Goal: Task Accomplishment & Management: Manage account settings

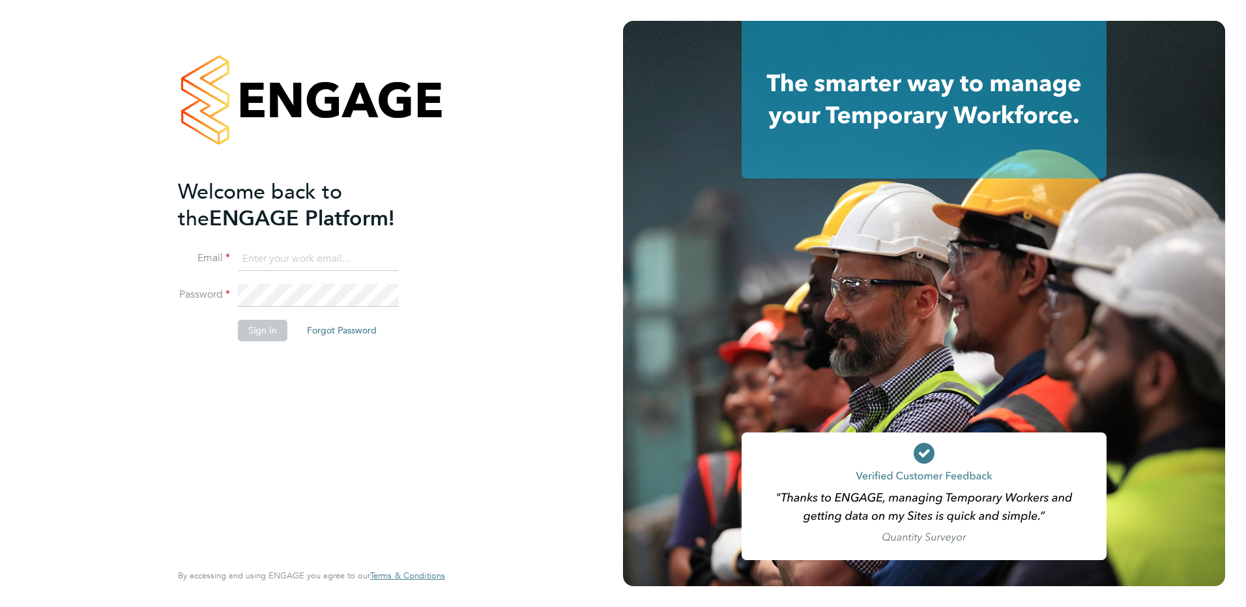
type input "[EMAIL_ADDRESS][DOMAIN_NAME]"
click at [240, 340] on button "Sign In" at bounding box center [263, 330] width 50 height 21
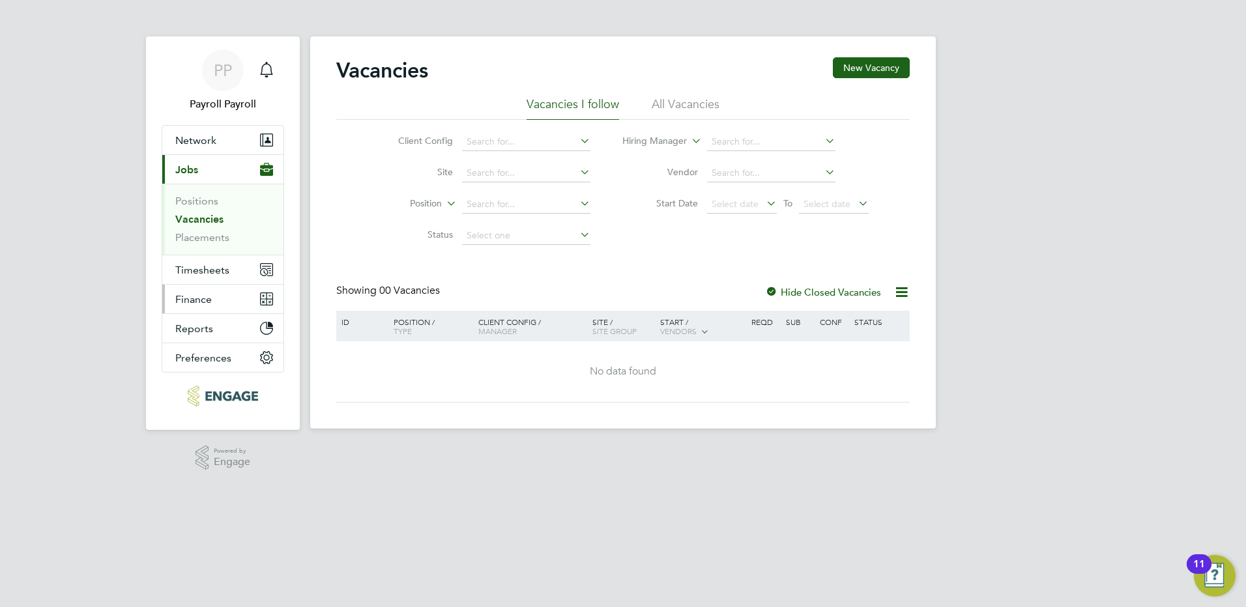
click at [206, 302] on span "Finance" at bounding box center [193, 299] width 36 height 12
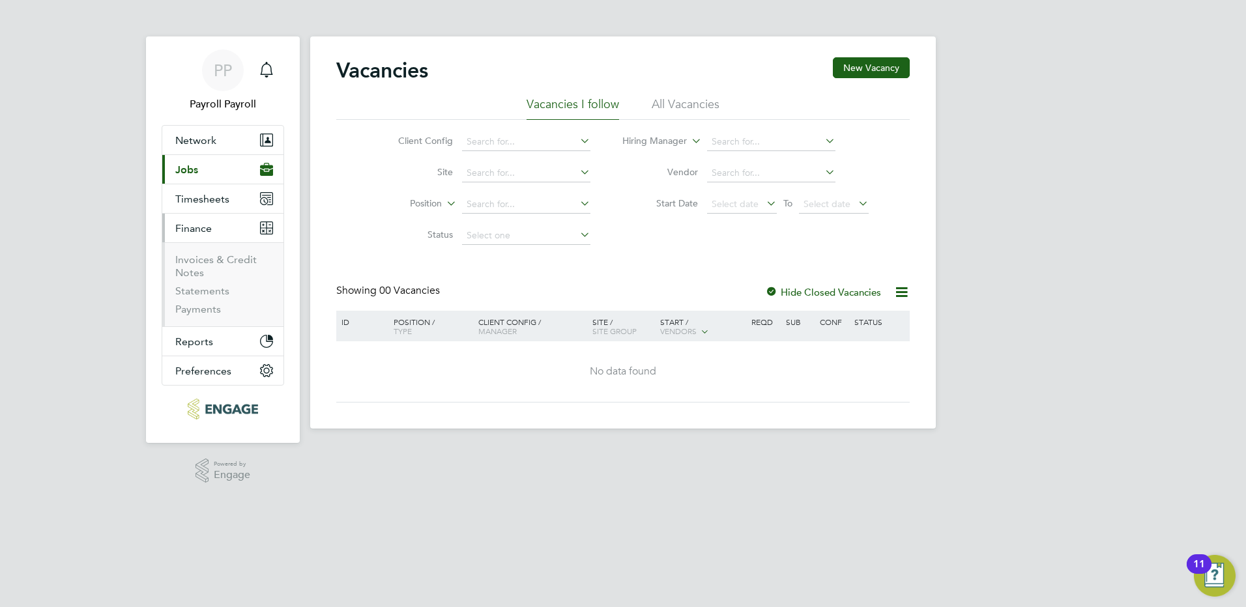
click at [204, 267] on li "Invoices & Credit Notes" at bounding box center [224, 268] width 98 height 31
click at [203, 263] on link "Invoices & Credit Notes" at bounding box center [215, 265] width 81 height 25
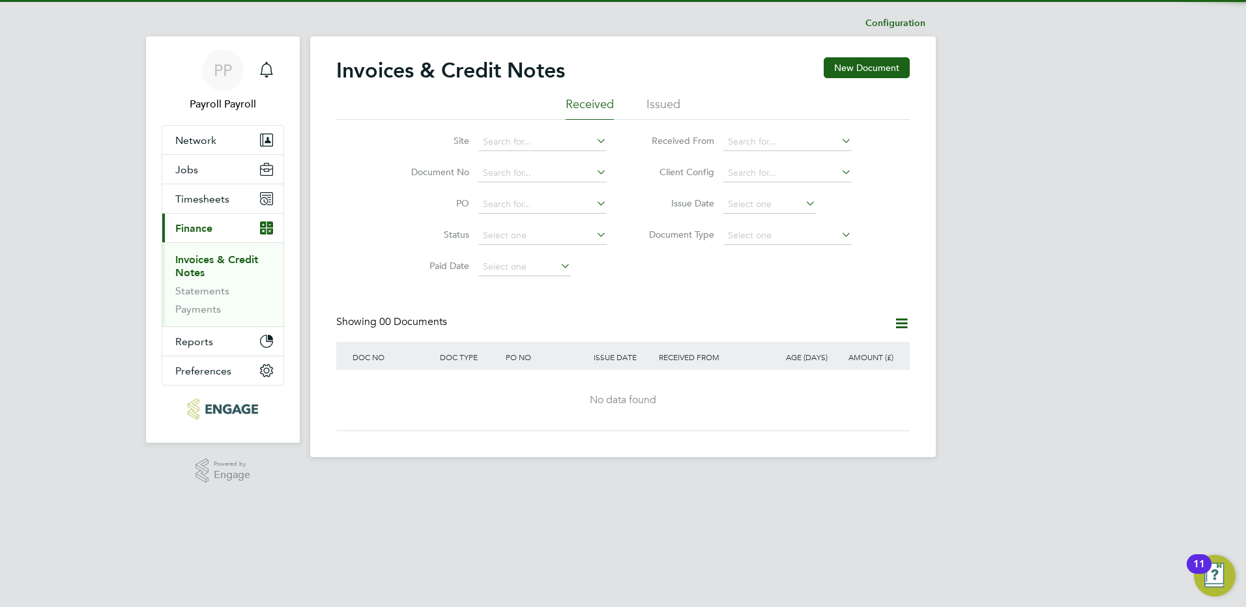
click at [673, 100] on li "Issued" at bounding box center [663, 107] width 34 height 23
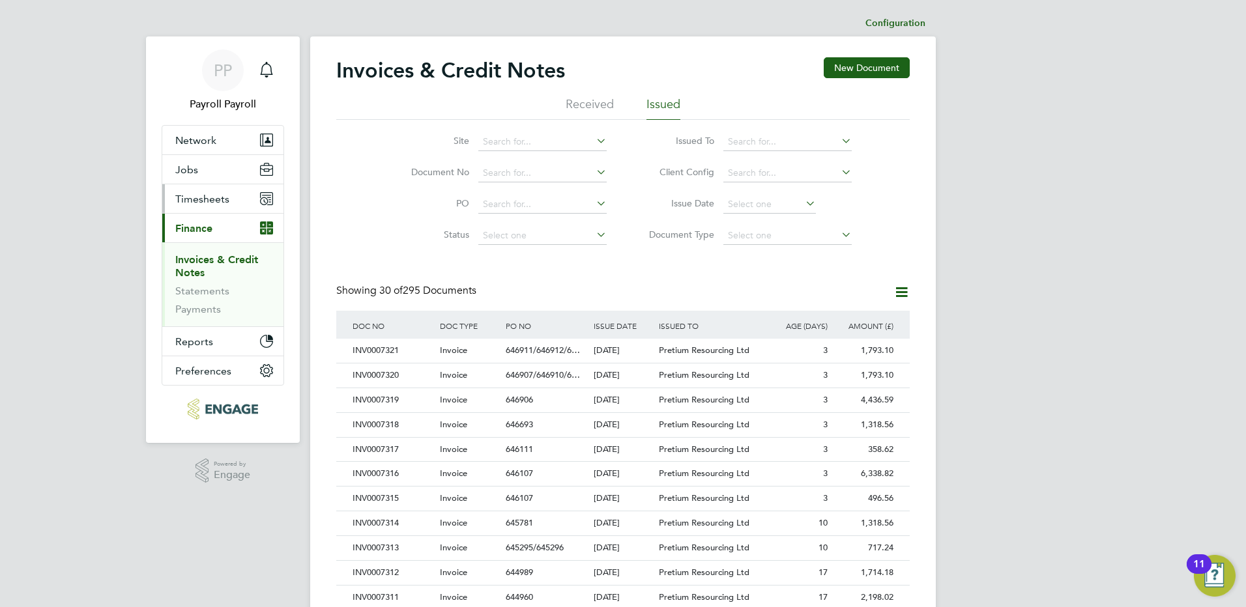
click at [193, 199] on span "Timesheets" at bounding box center [202, 199] width 54 height 12
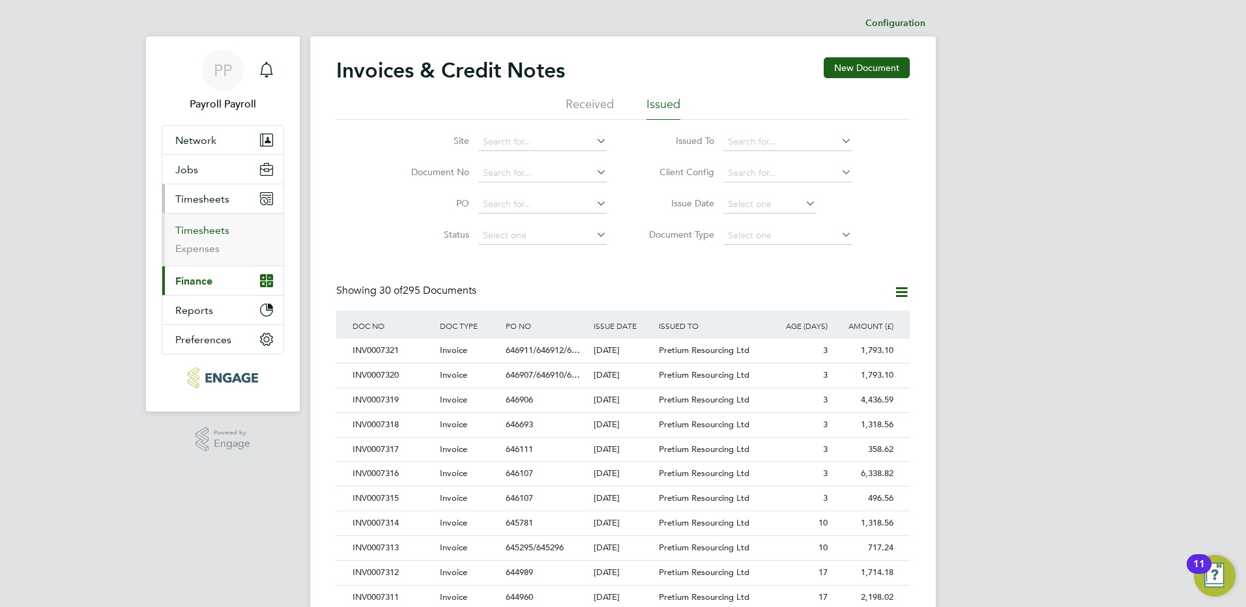
click at [203, 231] on link "Timesheets" at bounding box center [202, 230] width 54 height 12
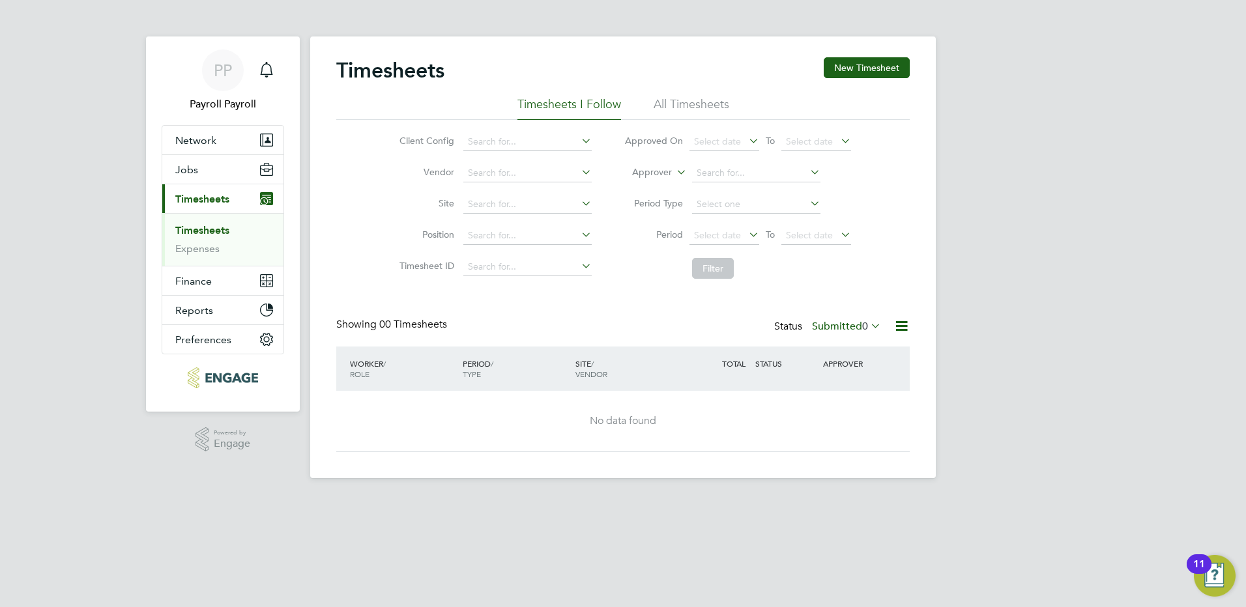
click at [852, 324] on label "Submitted 0" at bounding box center [846, 326] width 69 height 13
click at [858, 403] on li "Approved" at bounding box center [845, 405] width 60 height 18
click at [853, 328] on label "Approved 0" at bounding box center [847, 326] width 67 height 13
click at [693, 109] on li "All Timesheets" at bounding box center [692, 107] width 76 height 23
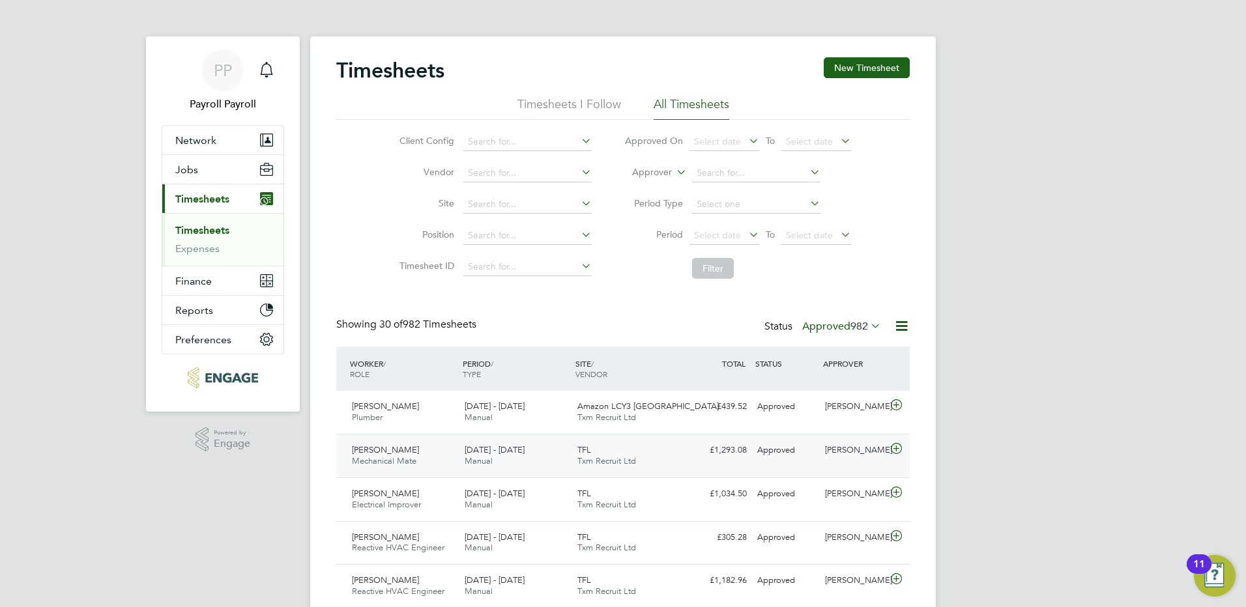
click at [420, 448] on div "[PERSON_NAME] Mechanical Mate [DATE] - [DATE]" at bounding box center [403, 456] width 113 height 33
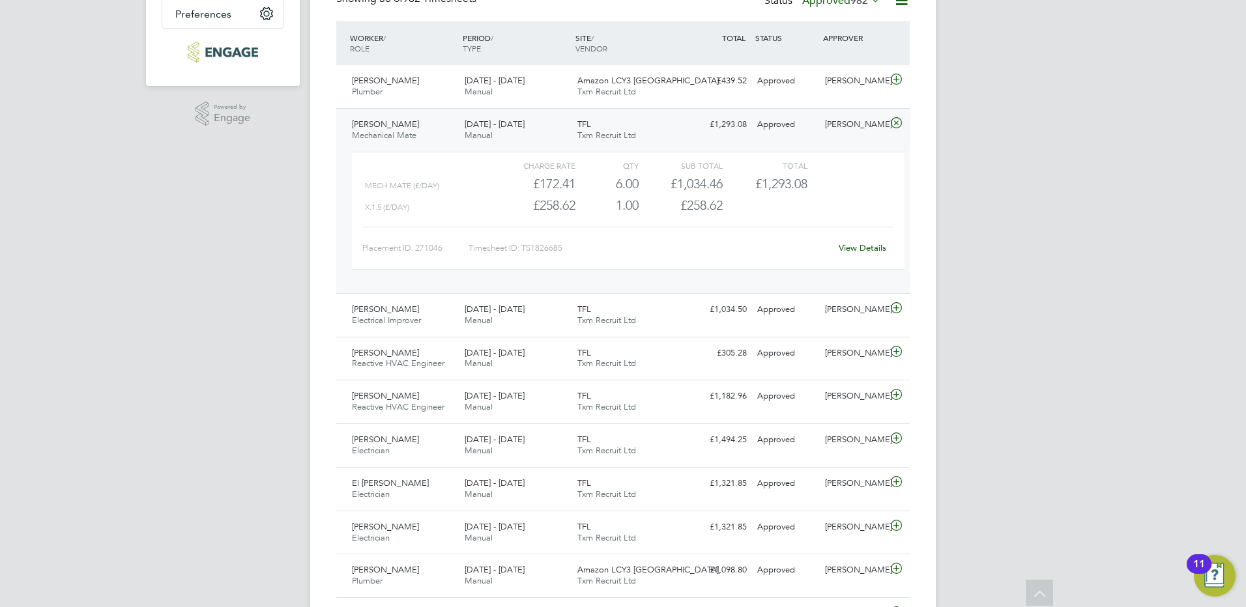
click at [388, 128] on span "[PERSON_NAME]" at bounding box center [385, 124] width 67 height 11
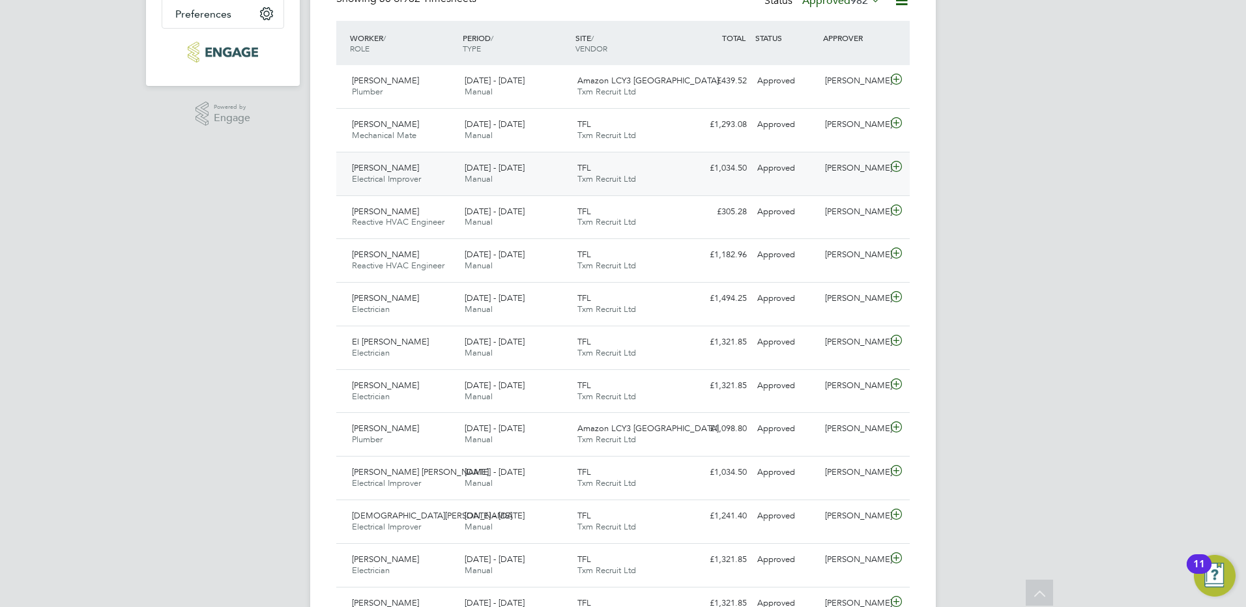
click at [403, 164] on span "[PERSON_NAME]" at bounding box center [385, 167] width 67 height 11
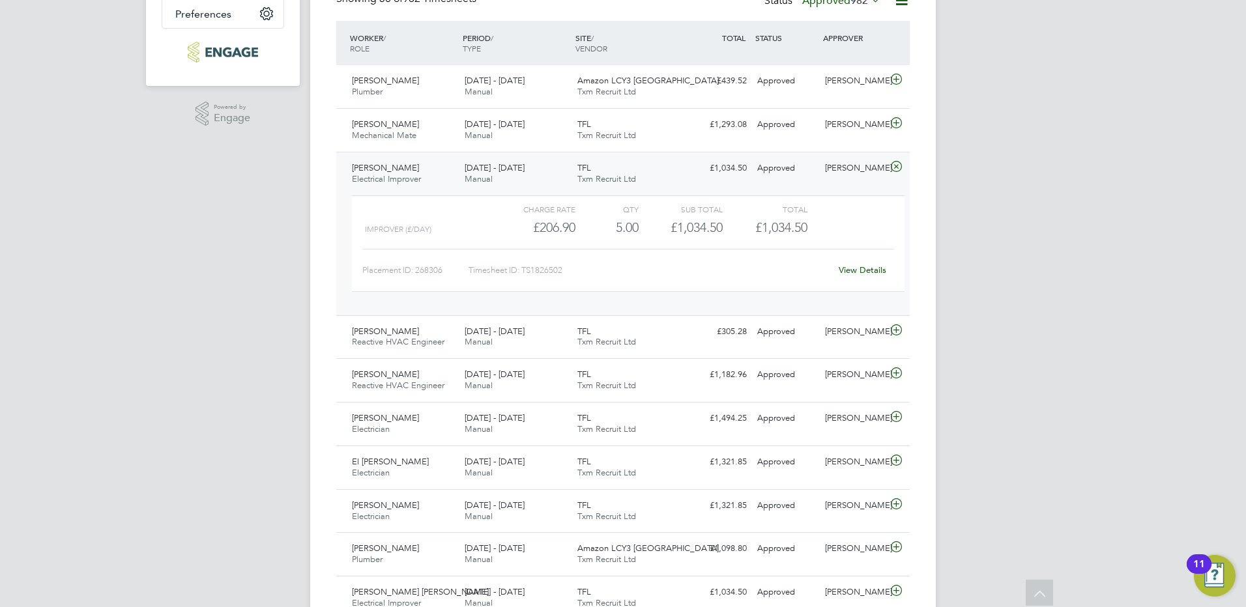
click at [388, 169] on span "[PERSON_NAME]" at bounding box center [385, 167] width 67 height 11
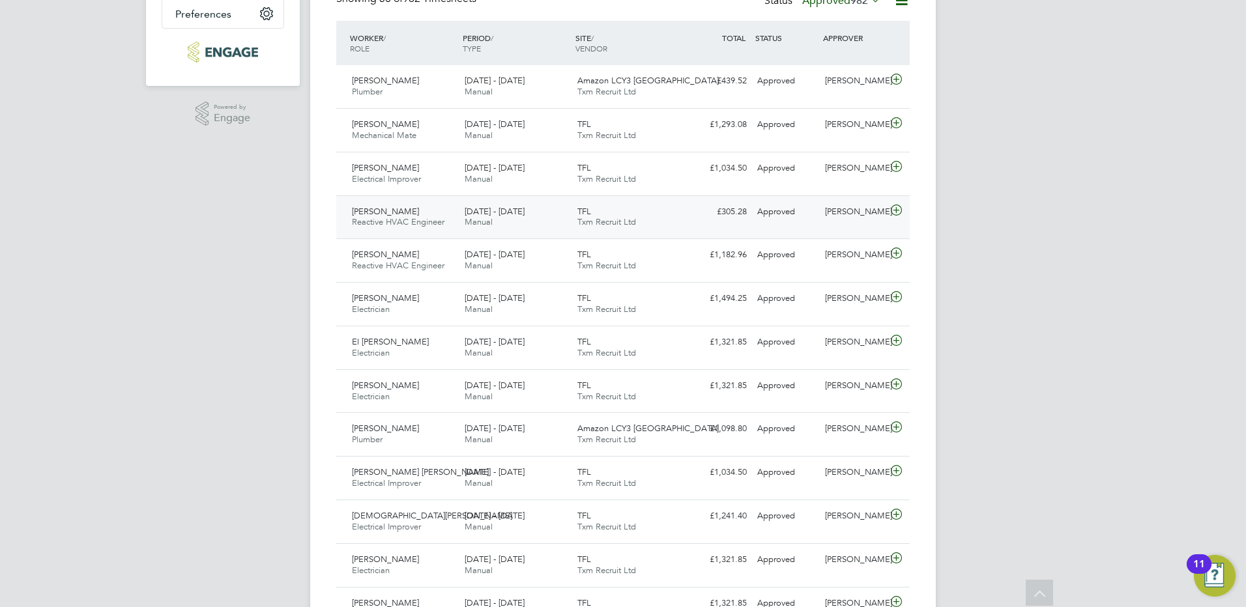
click at [403, 207] on span "[PERSON_NAME]" at bounding box center [385, 211] width 67 height 11
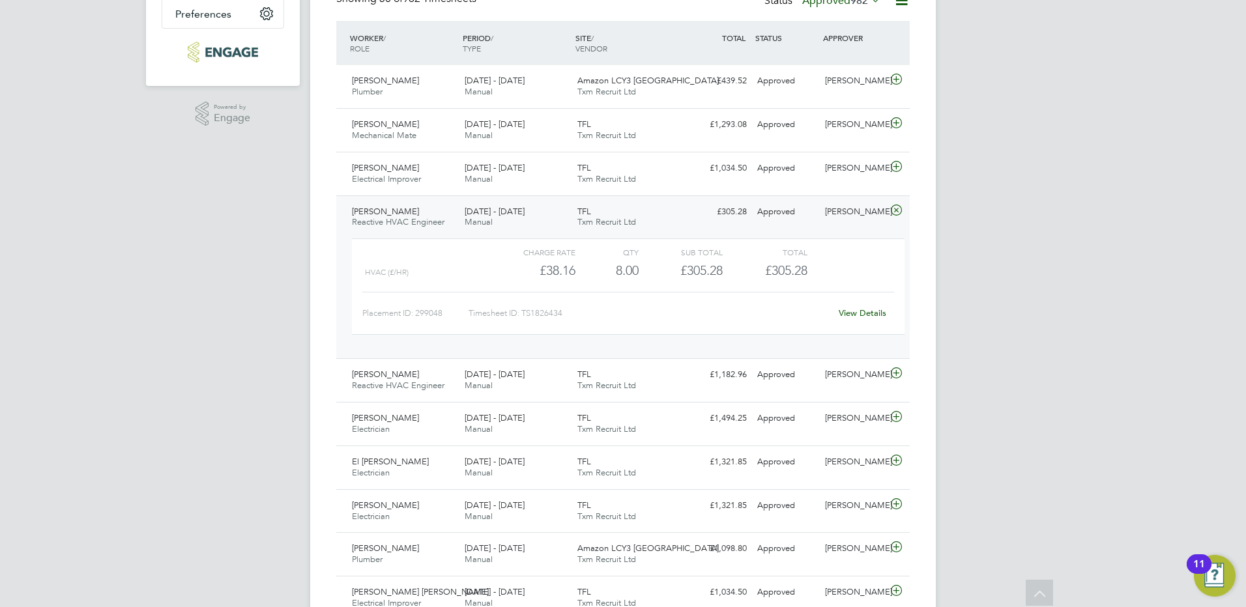
click at [387, 210] on span "[PERSON_NAME]" at bounding box center [385, 211] width 67 height 11
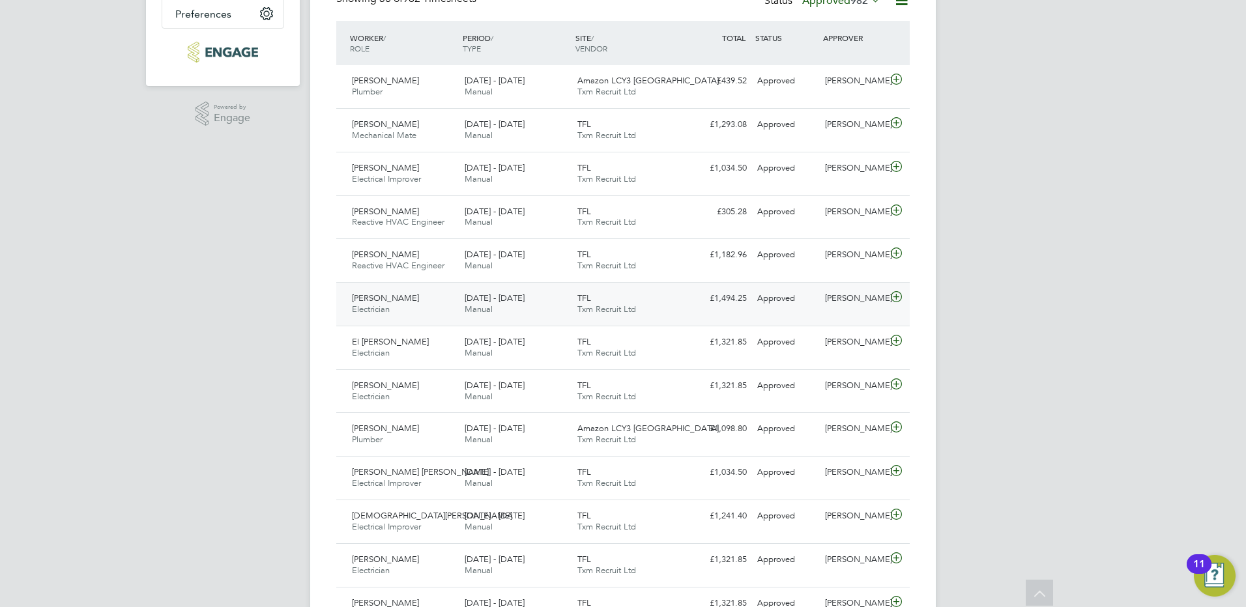
click at [384, 301] on span "[PERSON_NAME]" at bounding box center [385, 298] width 67 height 11
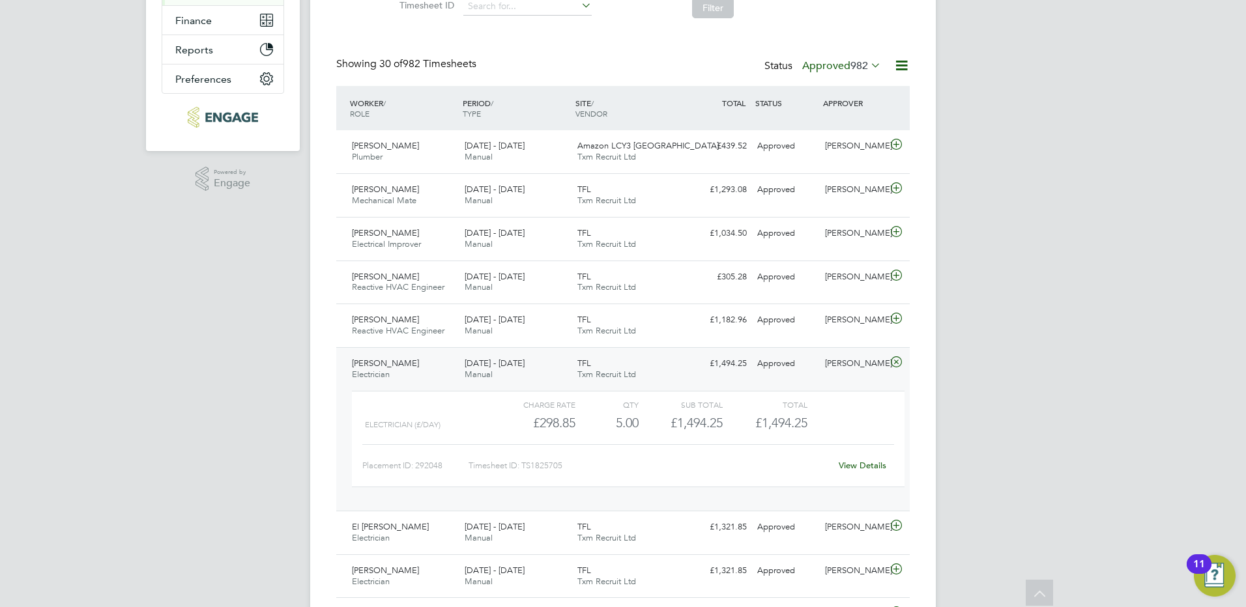
scroll to position [326, 0]
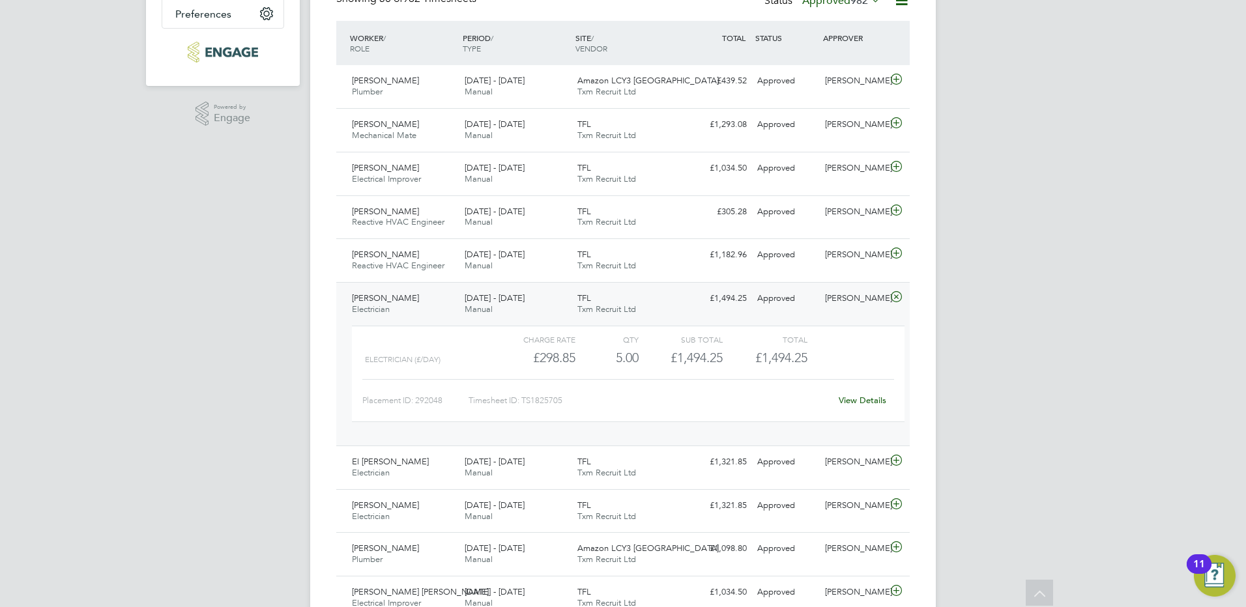
click at [385, 297] on span "[PERSON_NAME]" at bounding box center [385, 298] width 67 height 11
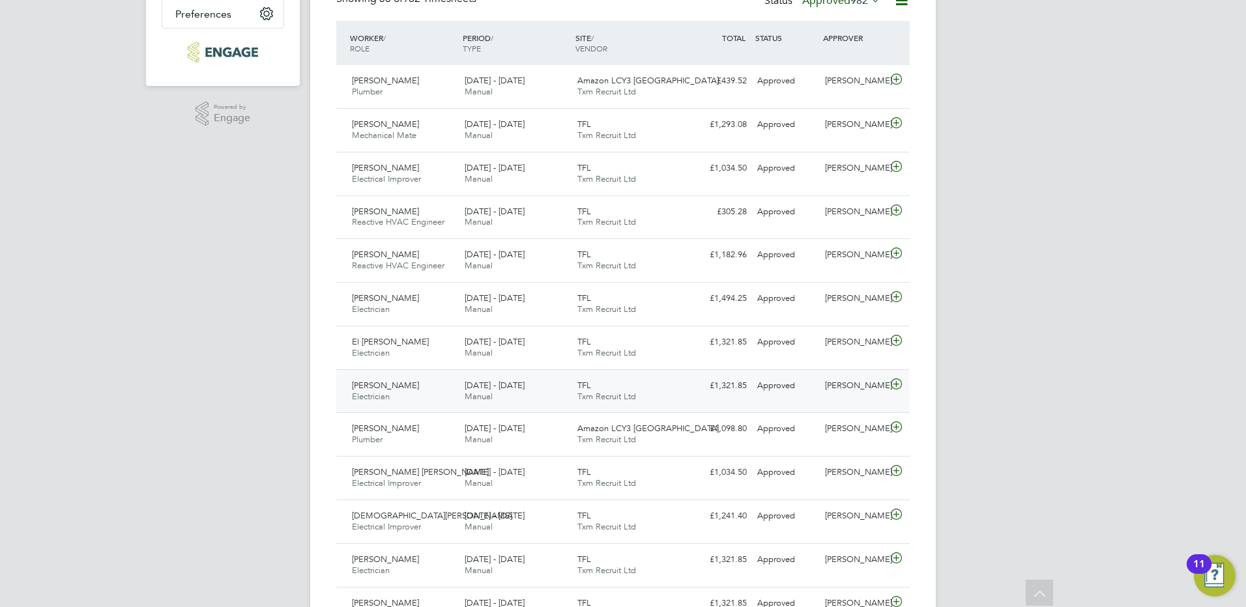
click at [394, 385] on span "[PERSON_NAME]" at bounding box center [385, 385] width 67 height 11
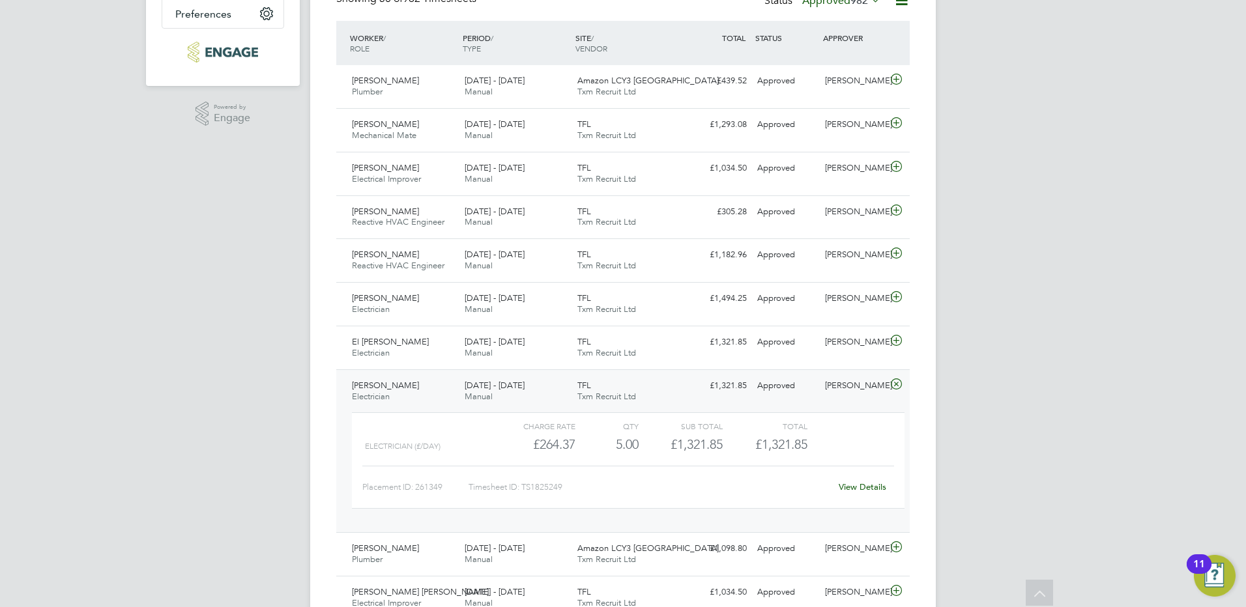
scroll to position [521, 0]
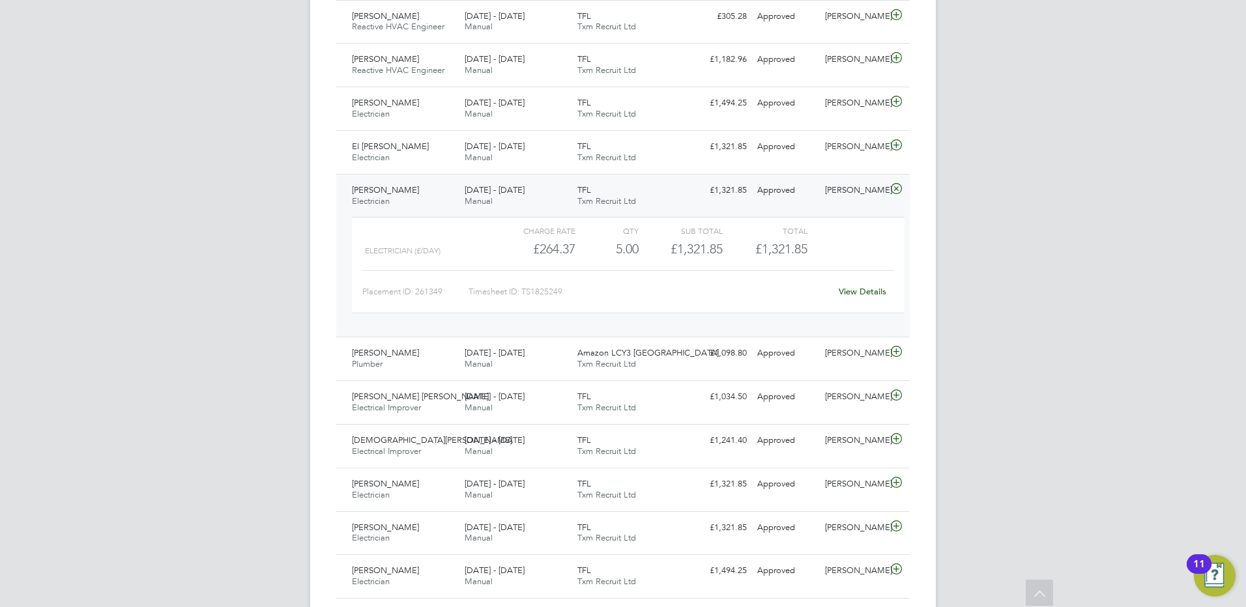
click at [392, 191] on span "[PERSON_NAME]" at bounding box center [385, 189] width 67 height 11
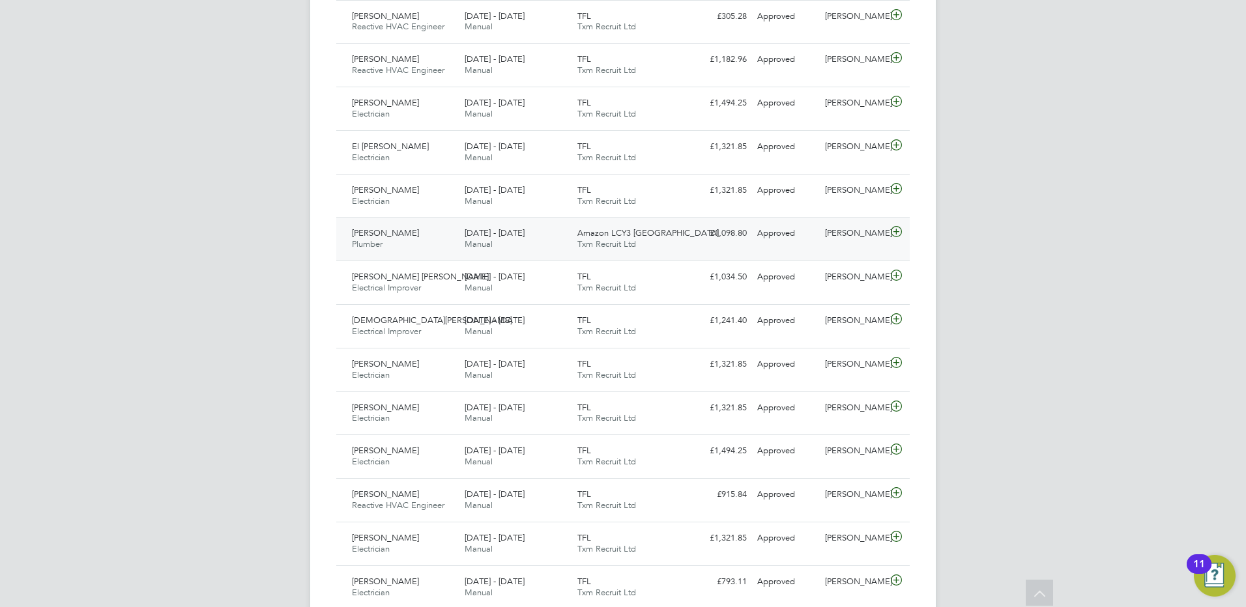
click at [392, 236] on span "[PERSON_NAME]" at bounding box center [385, 232] width 67 height 11
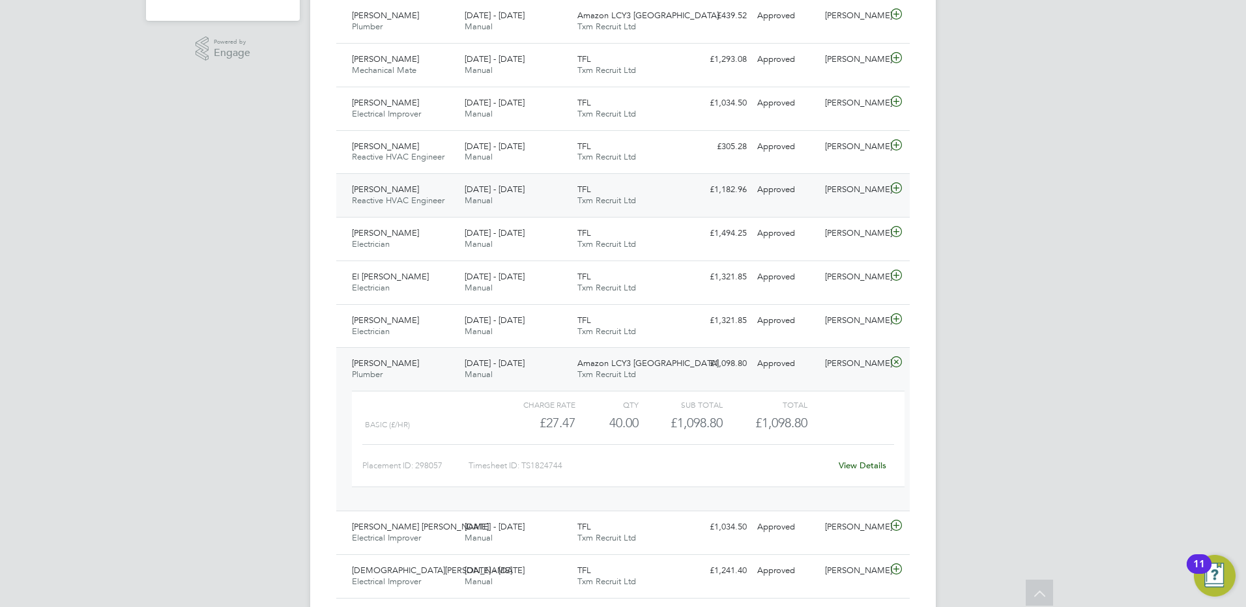
scroll to position [326, 0]
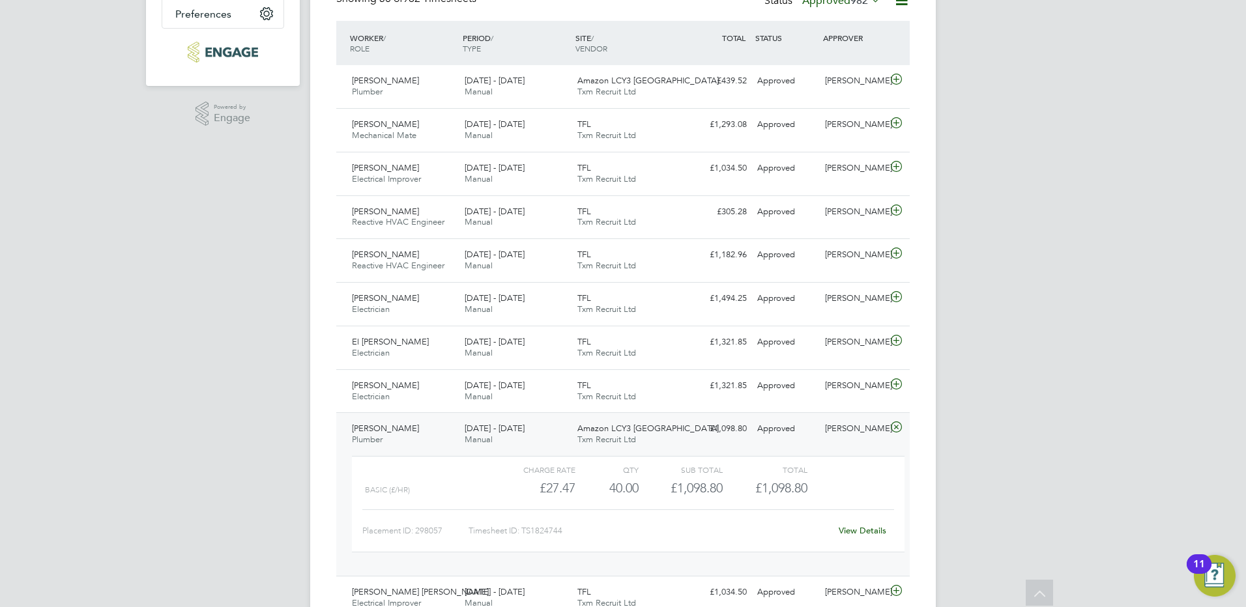
click at [385, 429] on span "[PERSON_NAME]" at bounding box center [385, 428] width 67 height 11
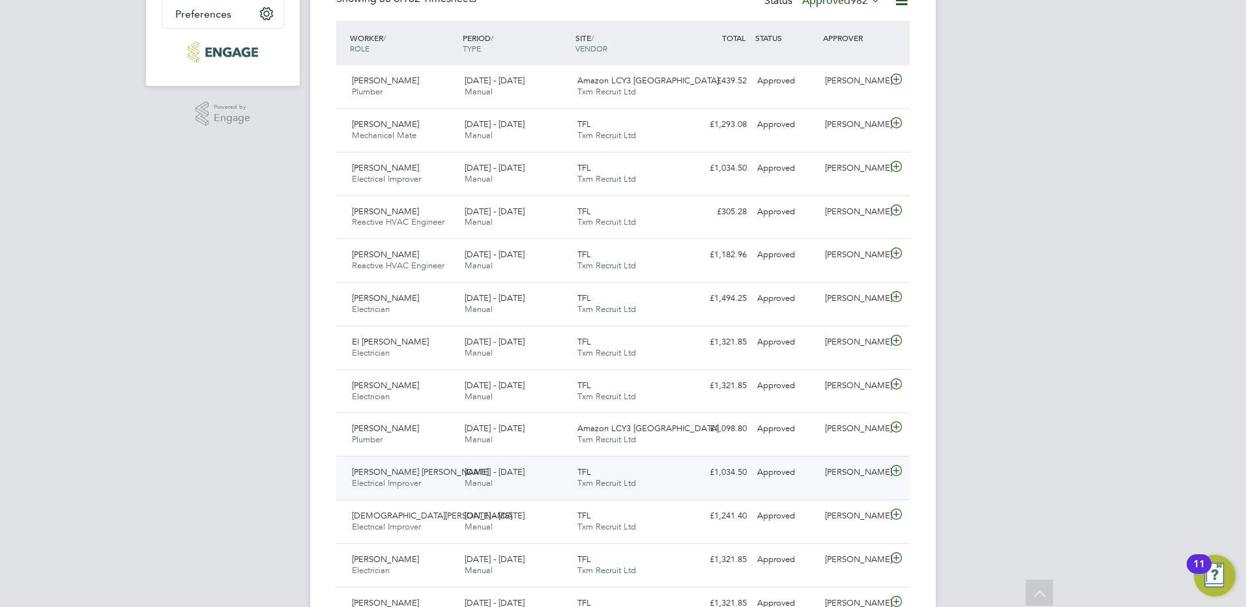
click at [395, 474] on span "[PERSON_NAME] [PERSON_NAME]" at bounding box center [420, 472] width 137 height 11
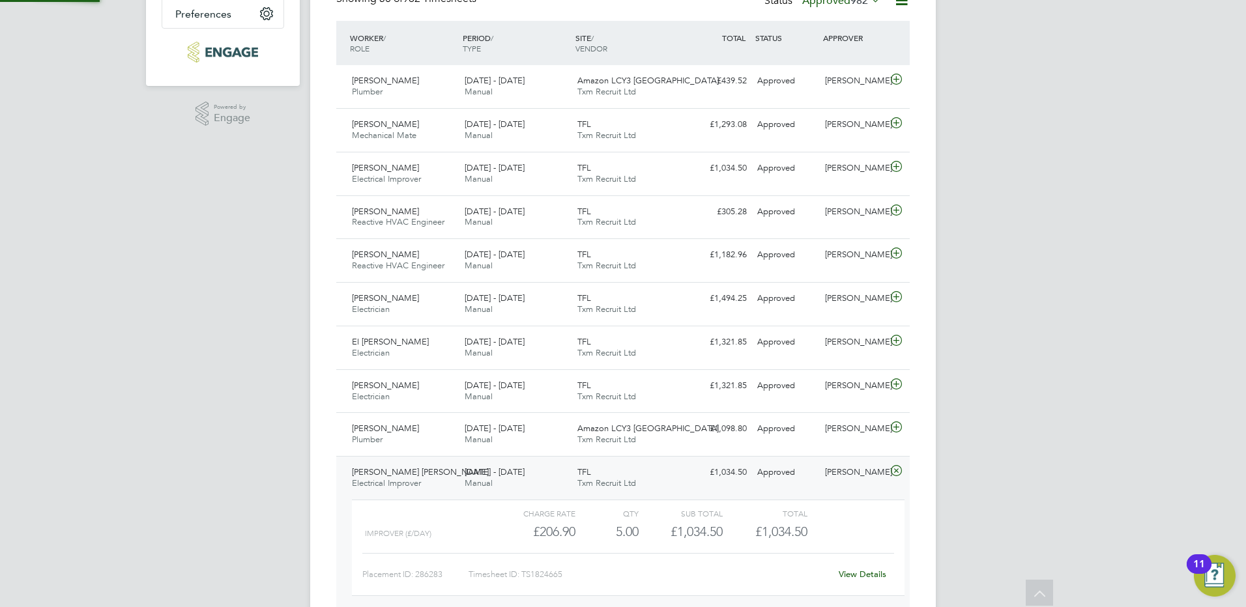
scroll to position [22, 127]
click at [402, 471] on span "[PERSON_NAME] [PERSON_NAME]" at bounding box center [420, 472] width 137 height 11
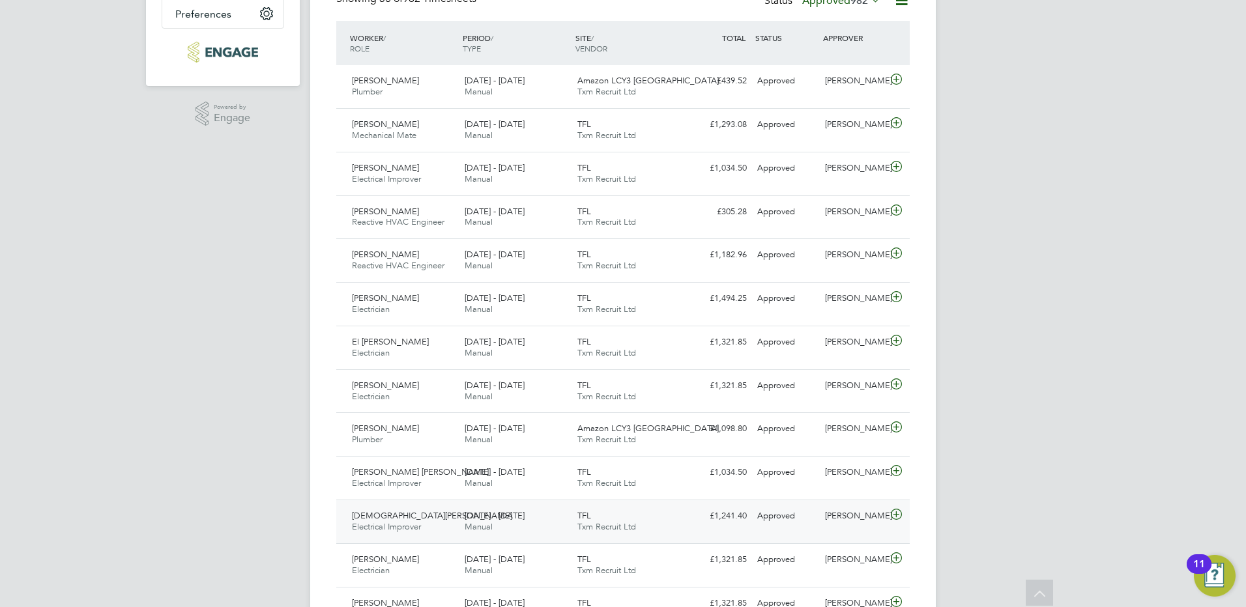
click at [404, 513] on span "[DEMOGRAPHIC_DATA][PERSON_NAME]" at bounding box center [432, 515] width 160 height 11
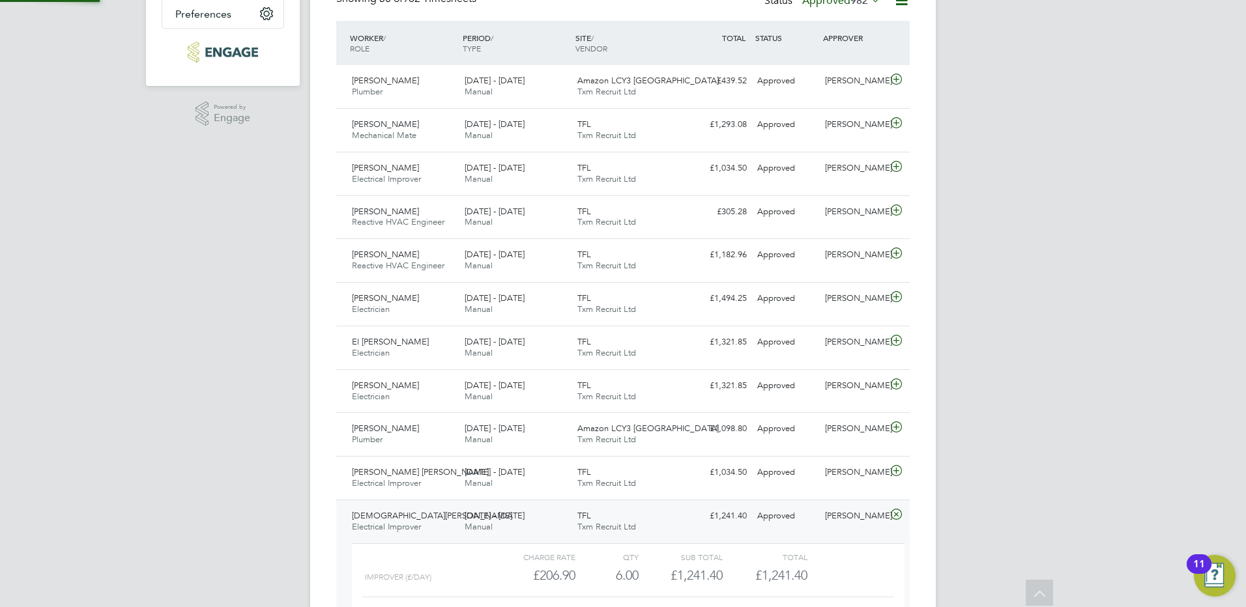
scroll to position [456, 0]
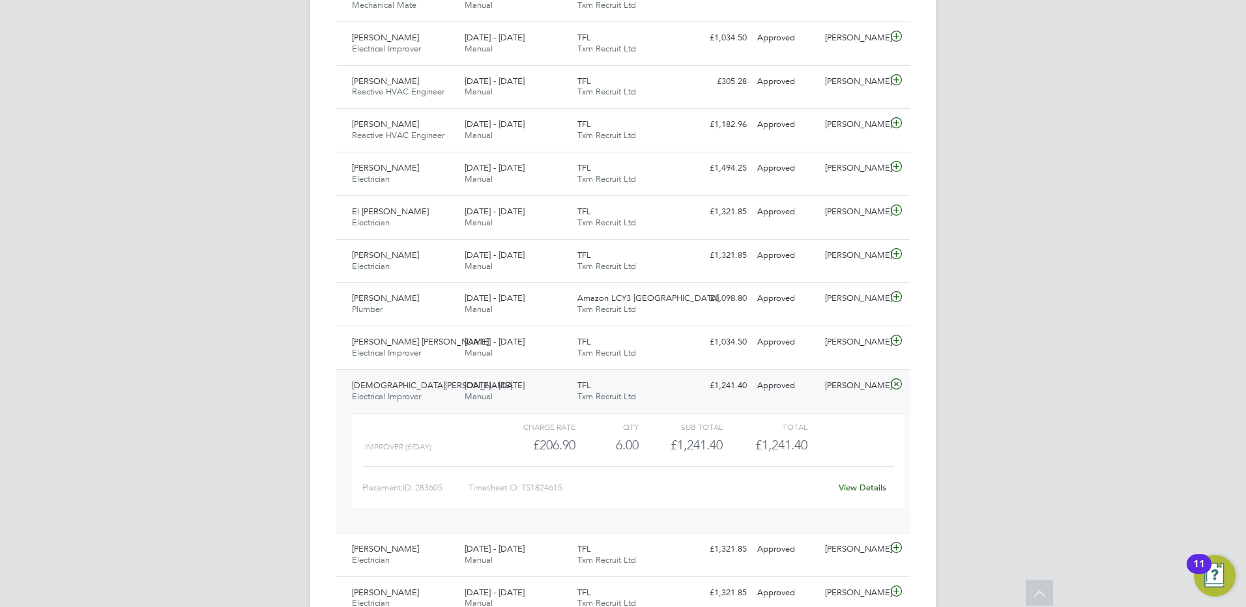
click at [392, 384] on span "[DEMOGRAPHIC_DATA][PERSON_NAME]" at bounding box center [432, 385] width 160 height 11
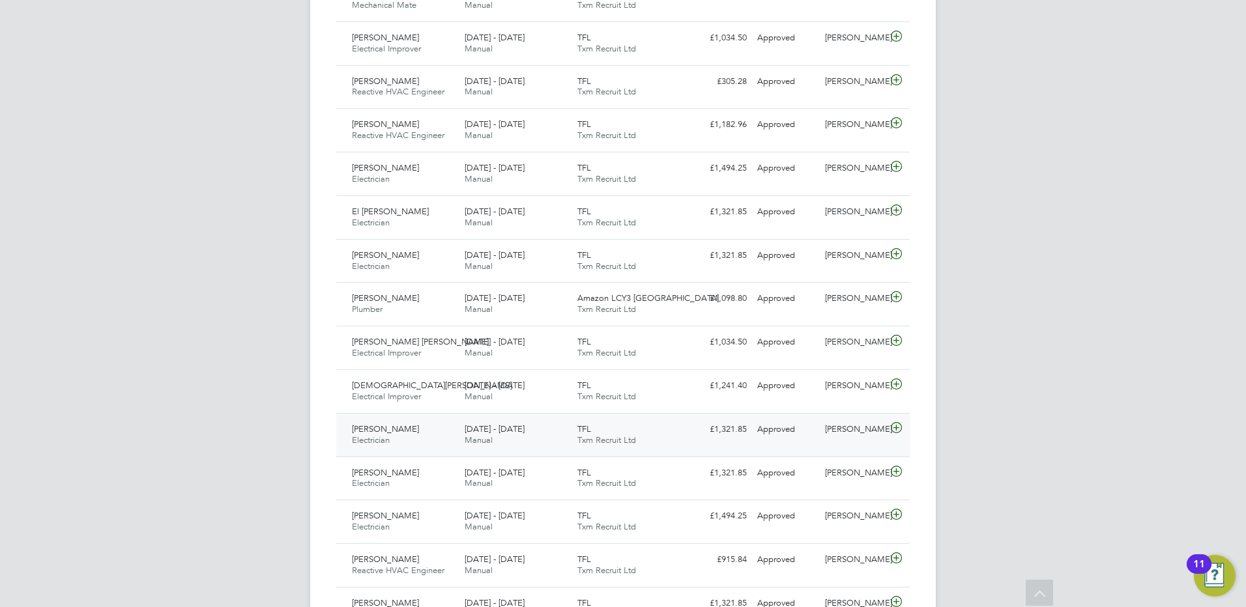
click at [398, 433] on span "[PERSON_NAME]" at bounding box center [385, 429] width 67 height 11
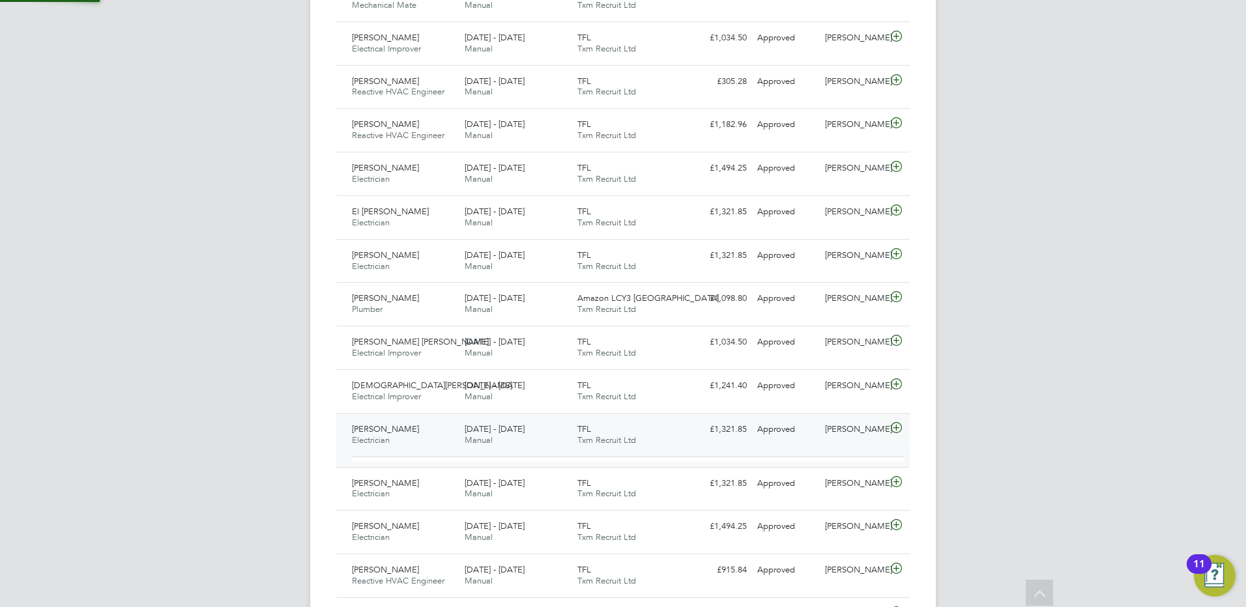
scroll to position [22, 127]
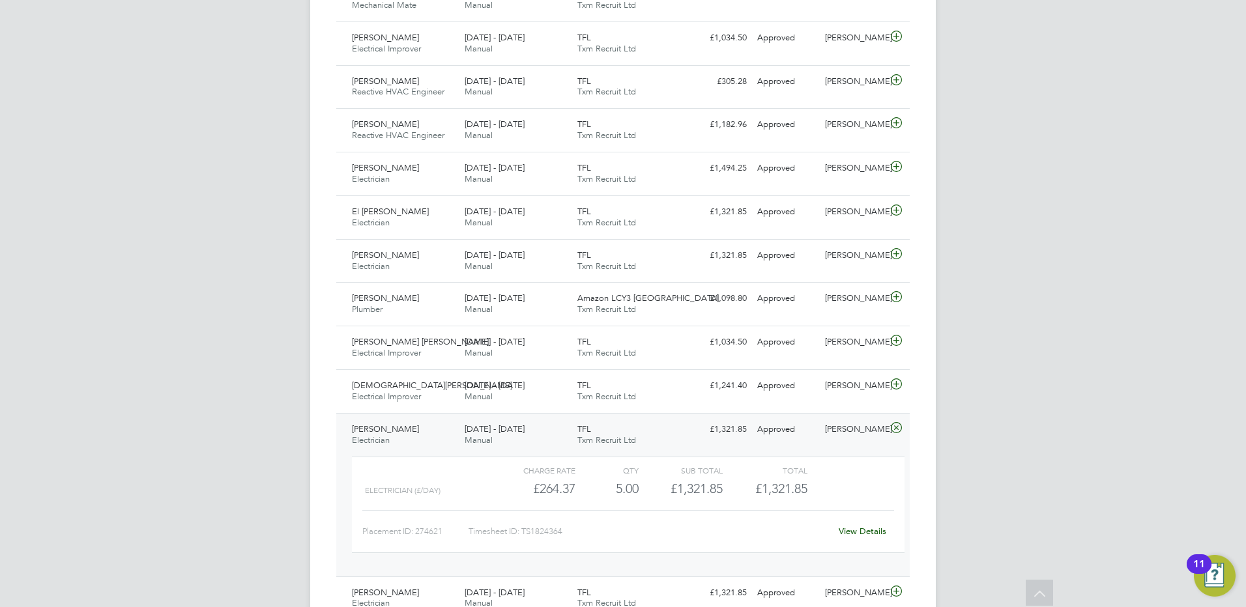
click at [381, 432] on span "[PERSON_NAME]" at bounding box center [385, 429] width 67 height 11
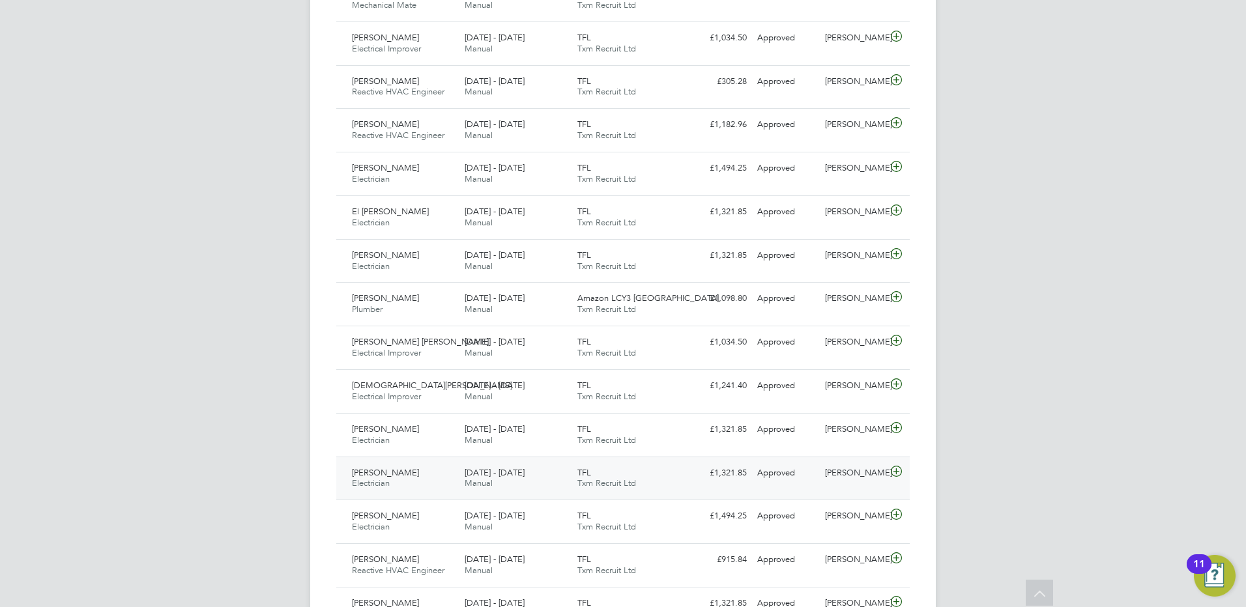
click at [390, 473] on span "[PERSON_NAME]" at bounding box center [385, 472] width 67 height 11
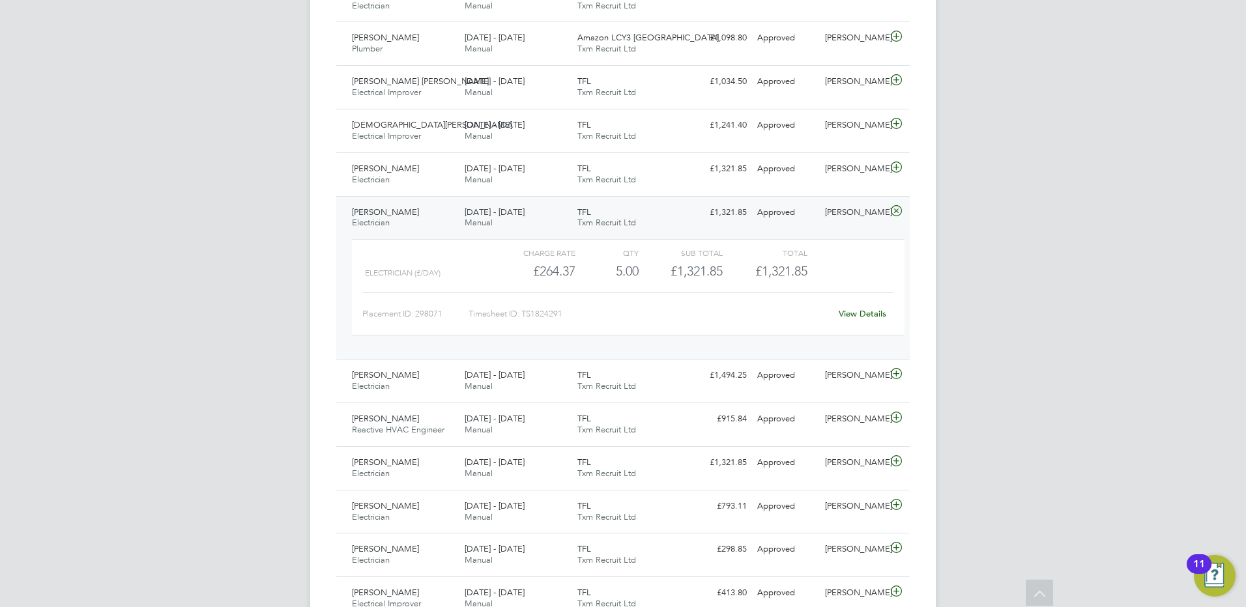
click at [396, 214] on span "[PERSON_NAME]" at bounding box center [385, 212] width 67 height 11
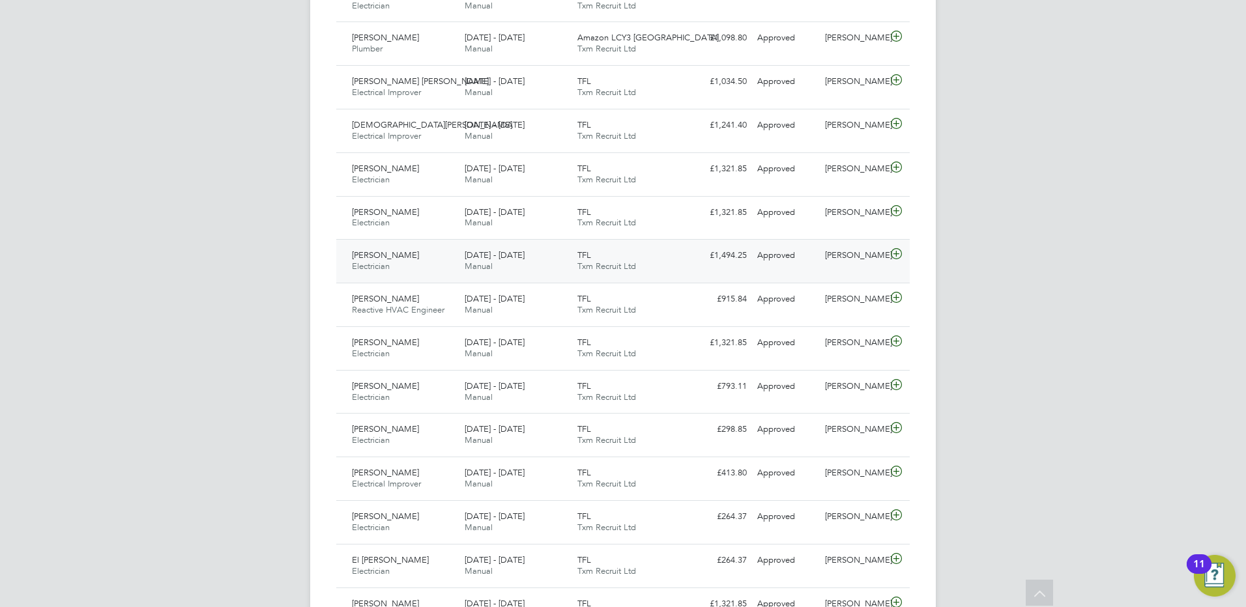
click at [395, 256] on span "[PERSON_NAME]" at bounding box center [385, 255] width 67 height 11
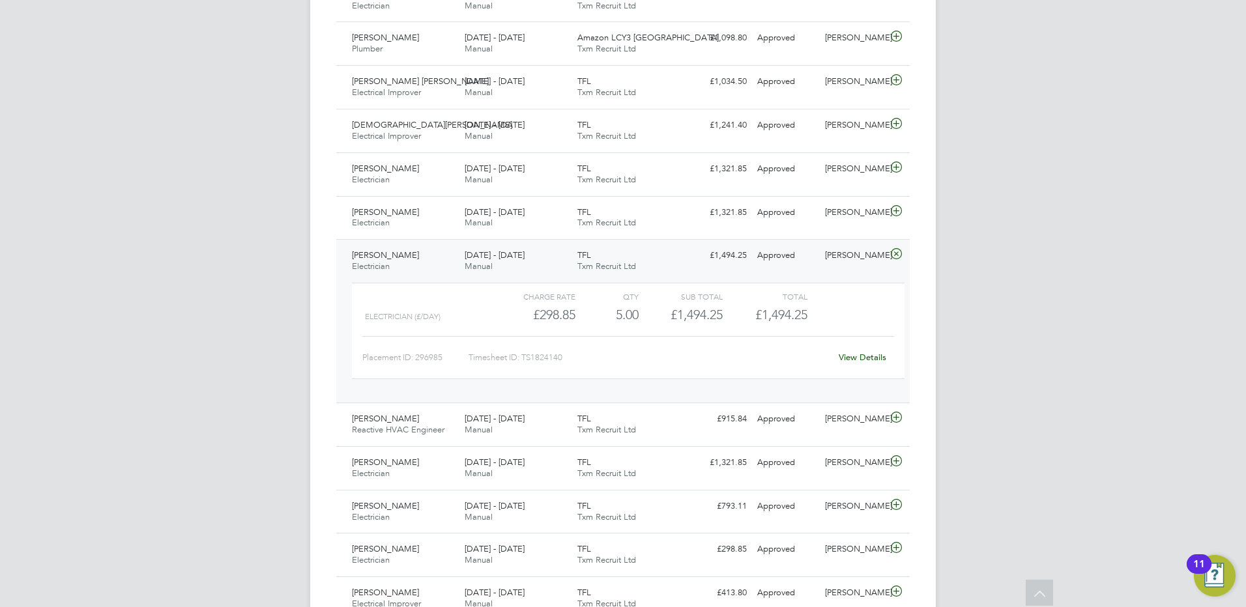
click at [388, 257] on span "[PERSON_NAME]" at bounding box center [385, 255] width 67 height 11
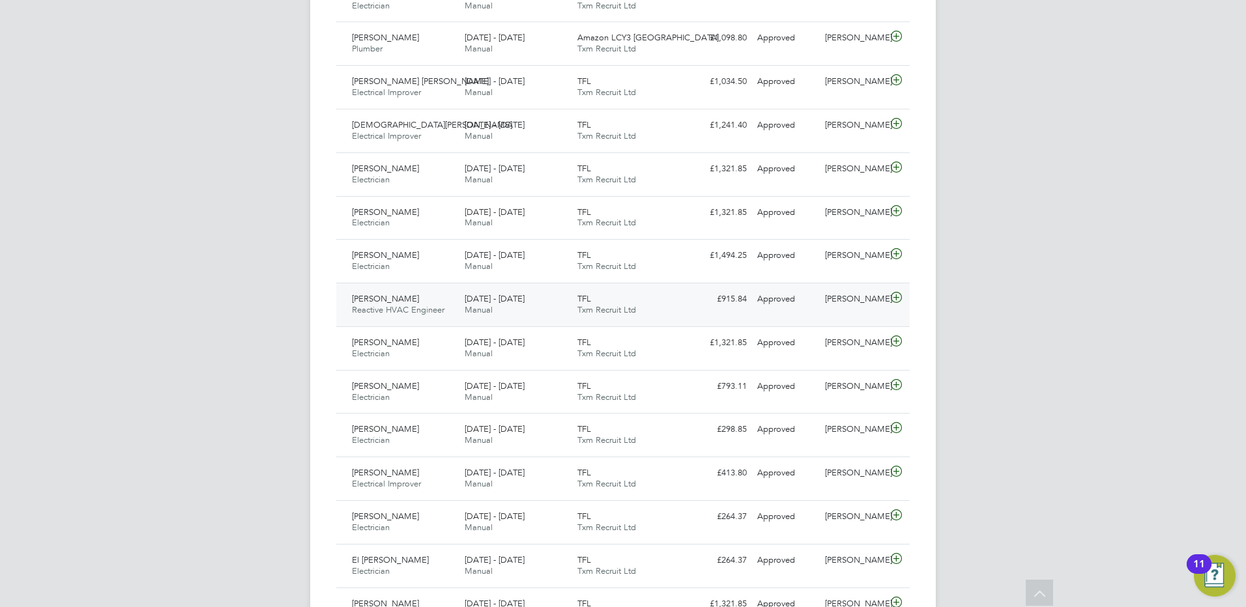
click at [390, 301] on span "[PERSON_NAME]" at bounding box center [385, 298] width 67 height 11
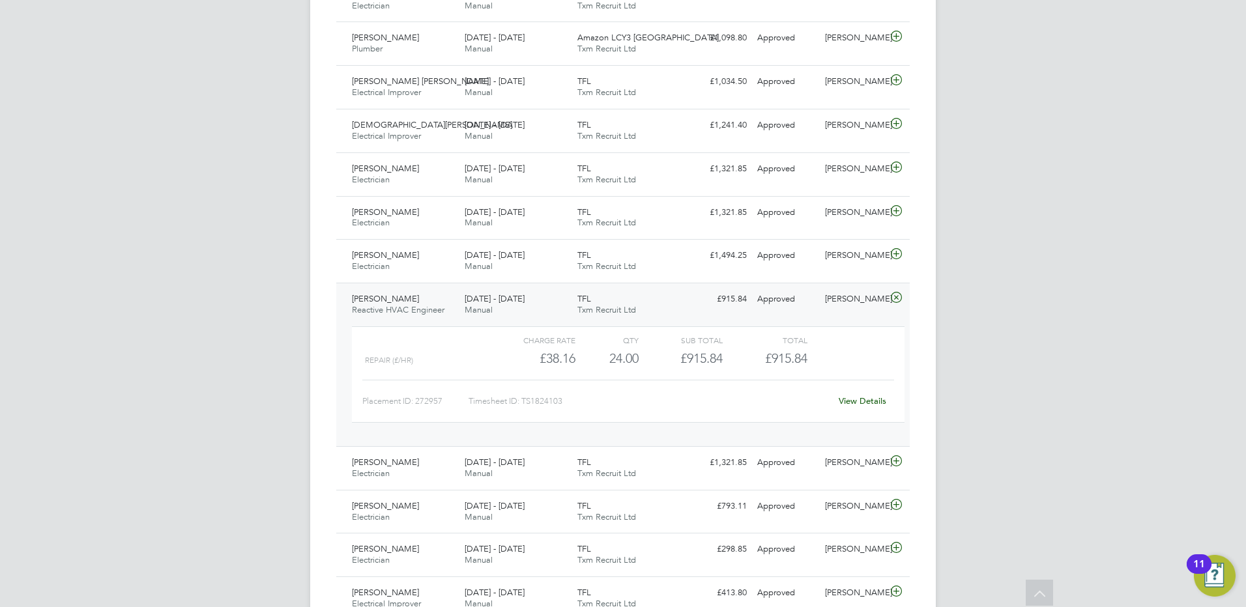
click at [400, 300] on span "[PERSON_NAME]" at bounding box center [385, 298] width 67 height 11
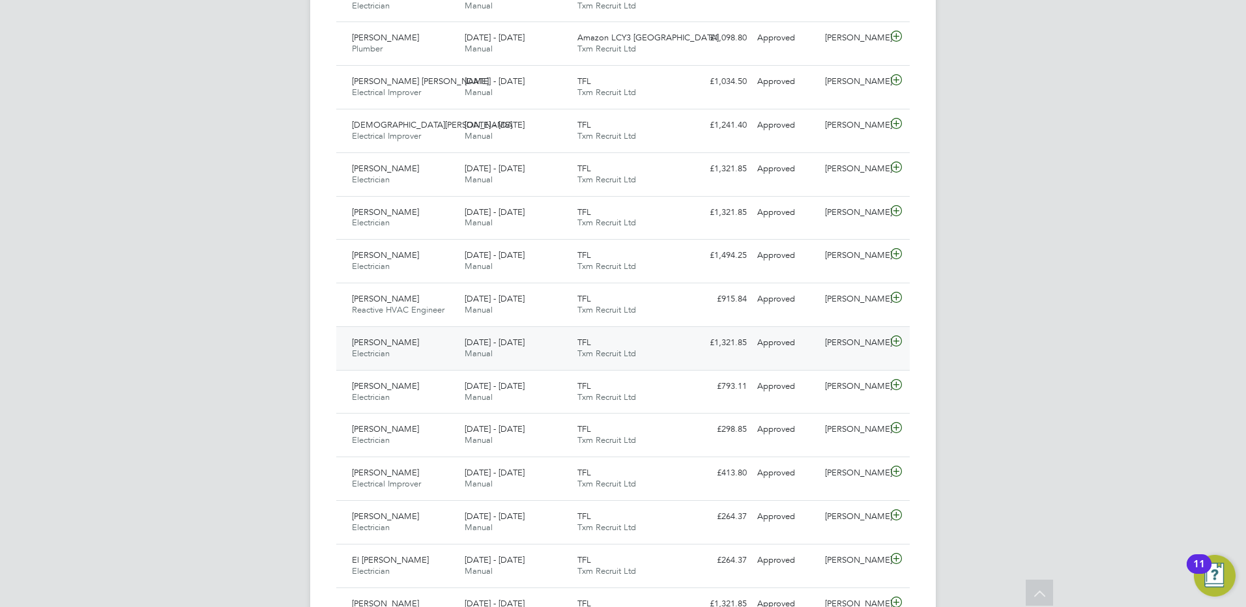
click at [392, 346] on span "[PERSON_NAME]" at bounding box center [385, 342] width 67 height 11
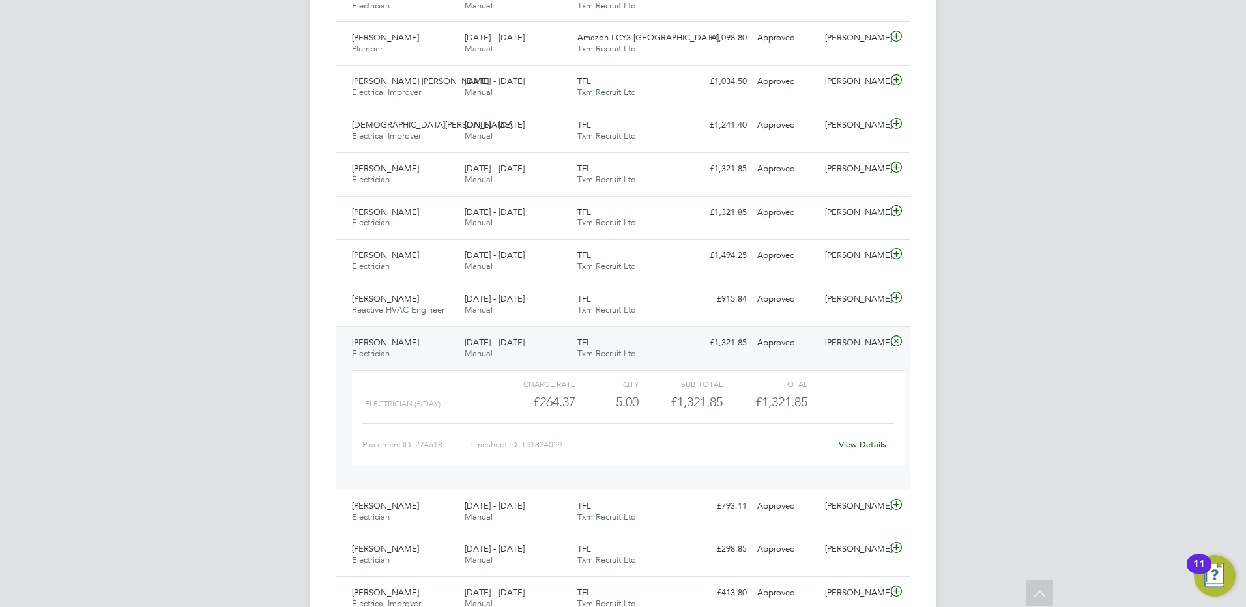
click at [381, 343] on span "[PERSON_NAME]" at bounding box center [385, 342] width 67 height 11
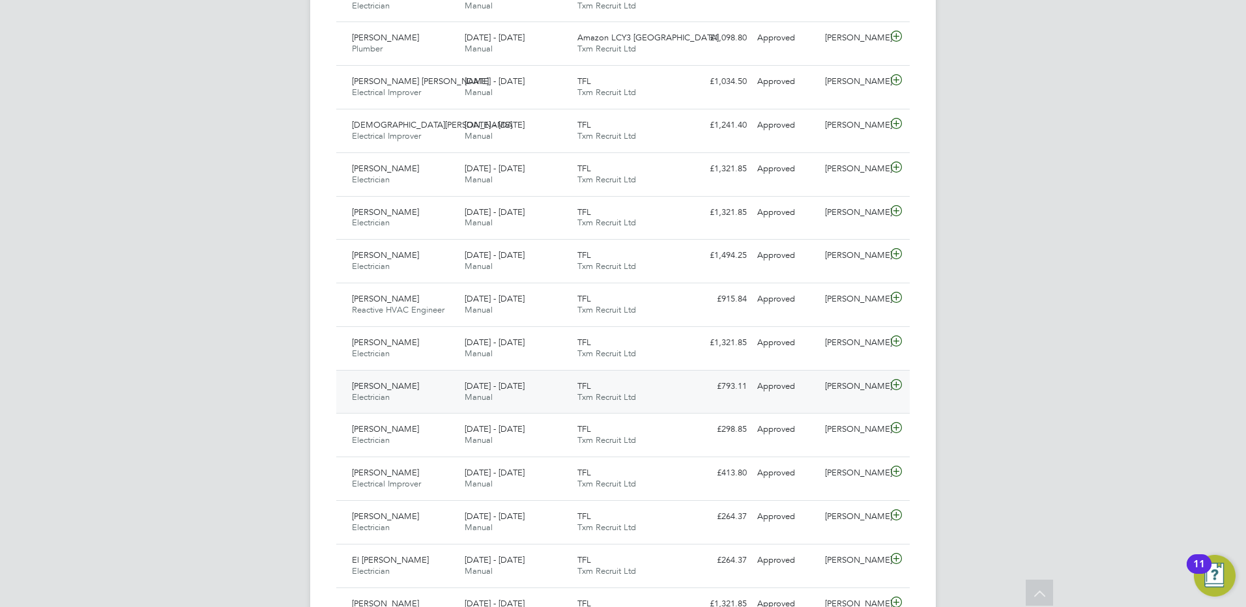
click at [393, 397] on div "[PERSON_NAME] Electrician [DATE] - [DATE]" at bounding box center [403, 392] width 113 height 33
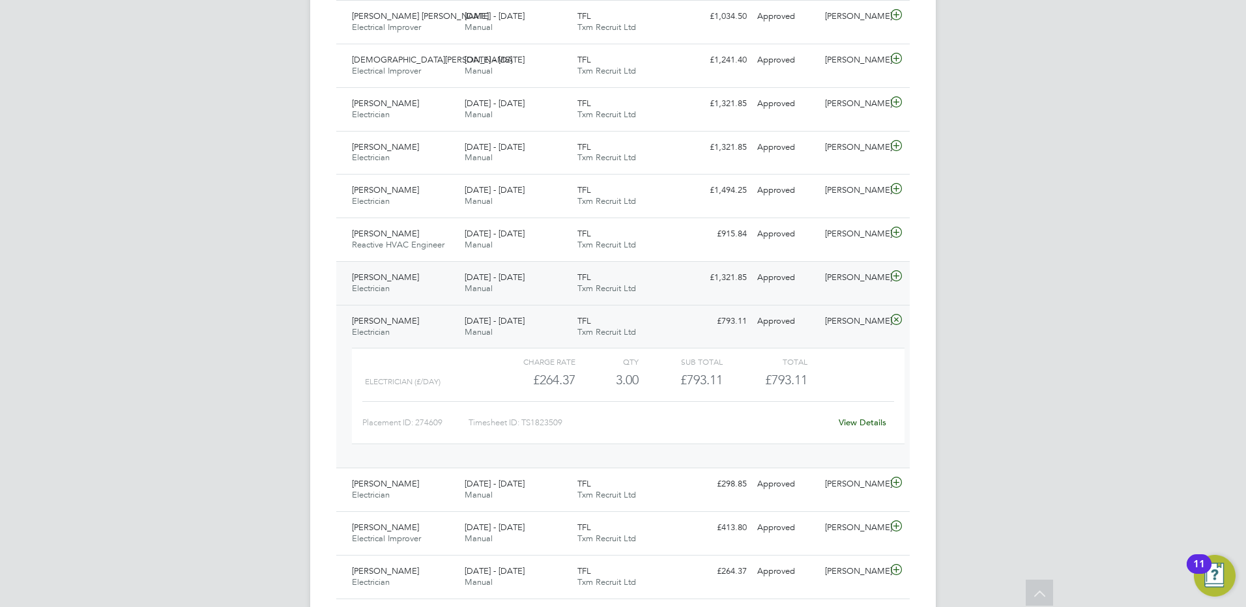
scroll to position [1043, 0]
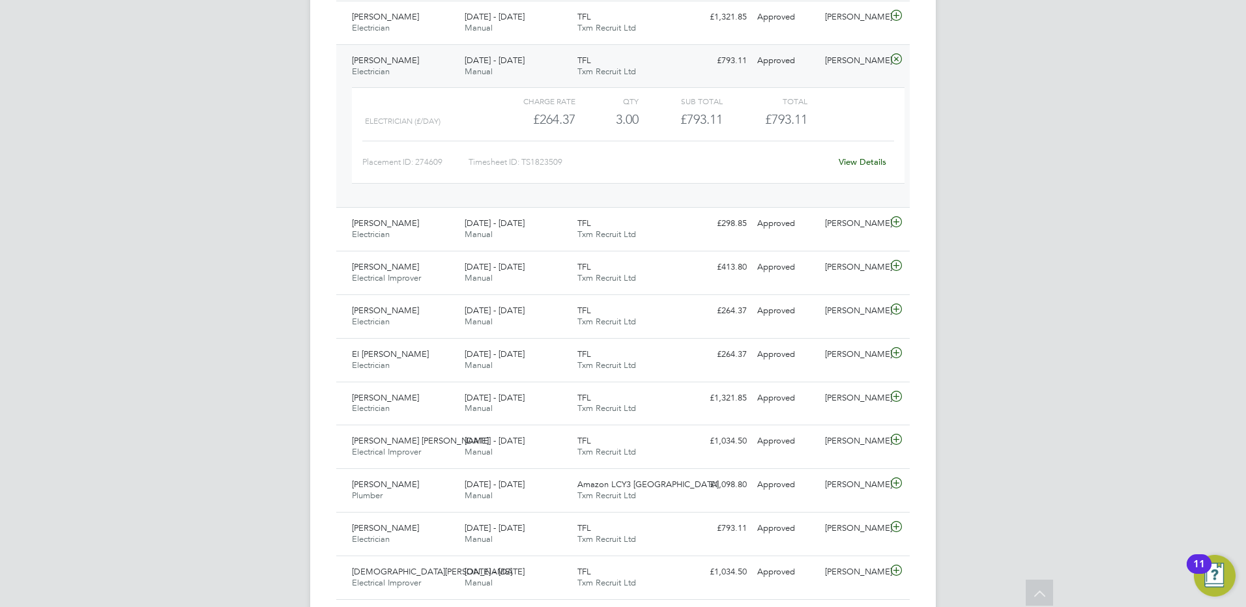
click at [391, 57] on span "[PERSON_NAME]" at bounding box center [385, 60] width 67 height 11
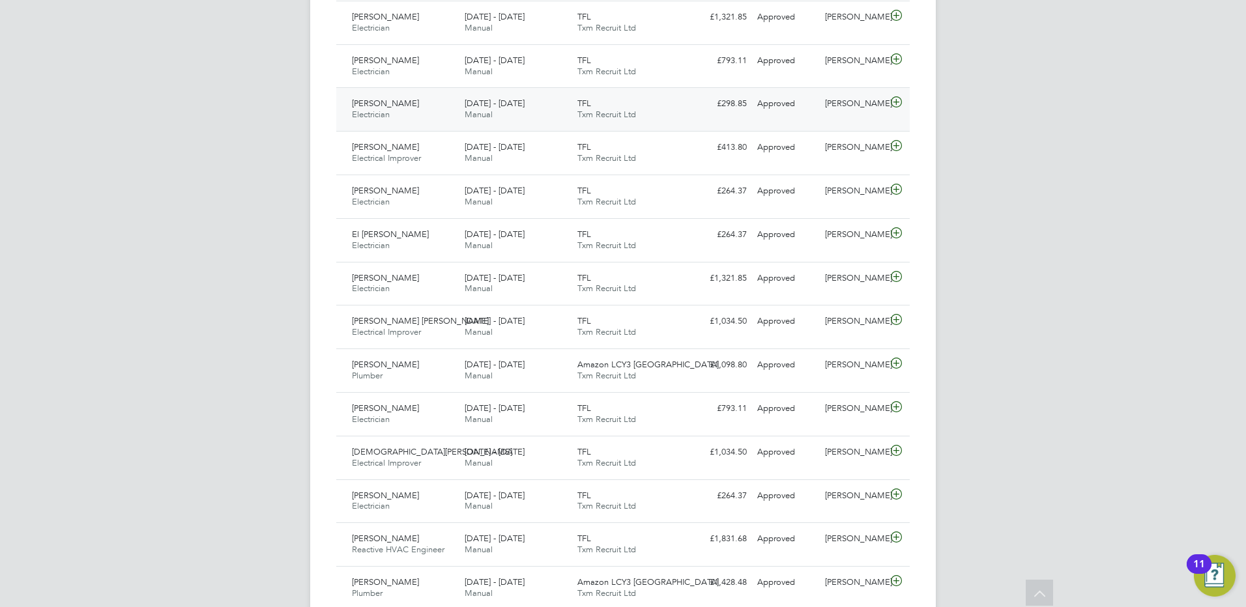
click at [390, 113] on span "Electrician" at bounding box center [371, 114] width 38 height 11
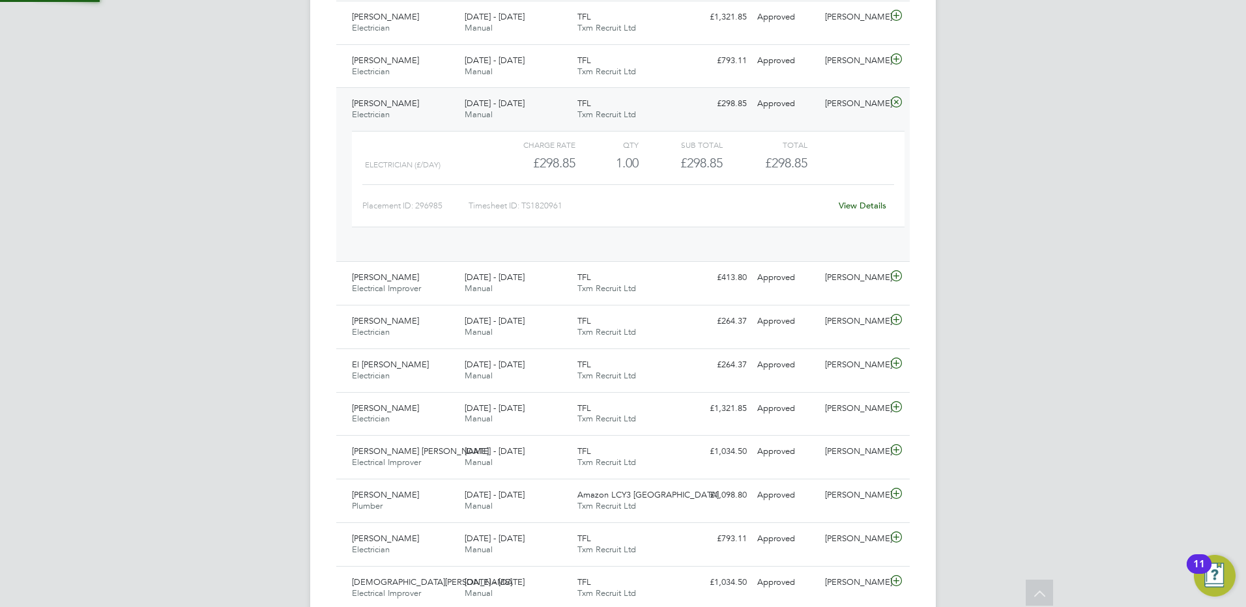
scroll to position [22, 127]
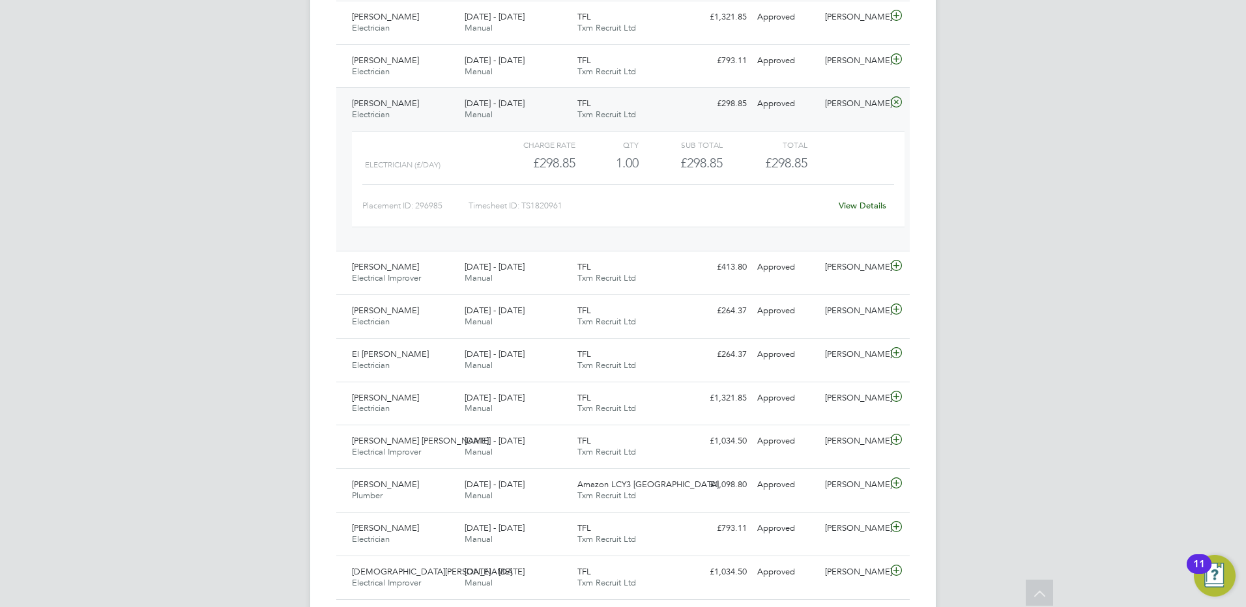
click at [428, 110] on div "[PERSON_NAME] Electrician [DATE] - [DATE]" at bounding box center [403, 109] width 113 height 33
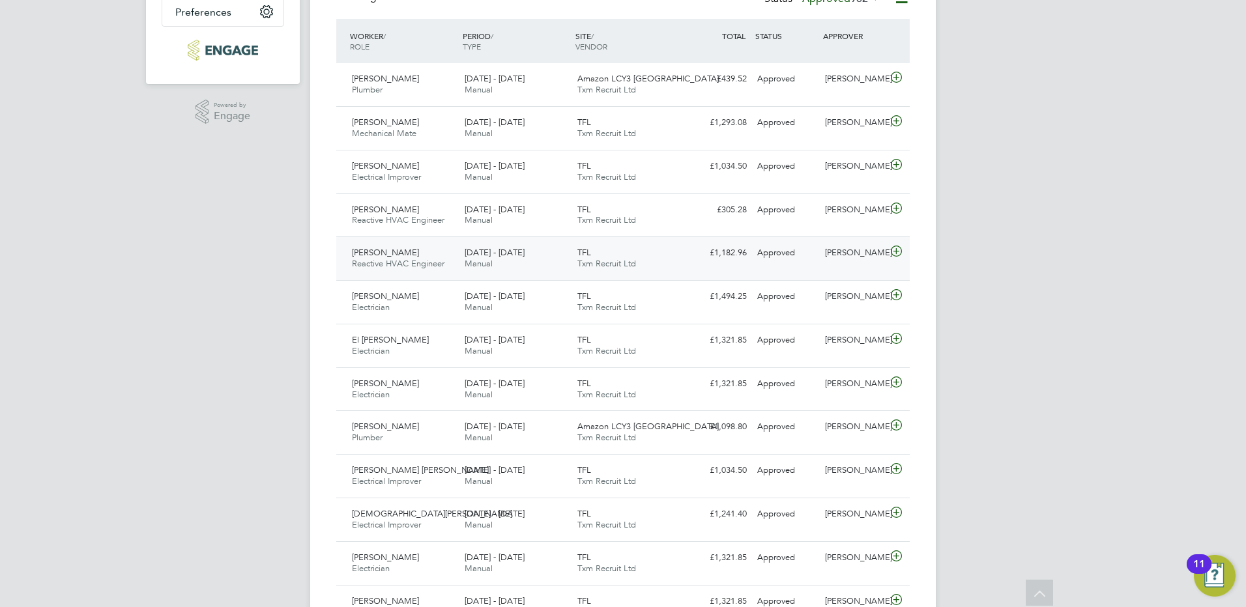
scroll to position [0, 0]
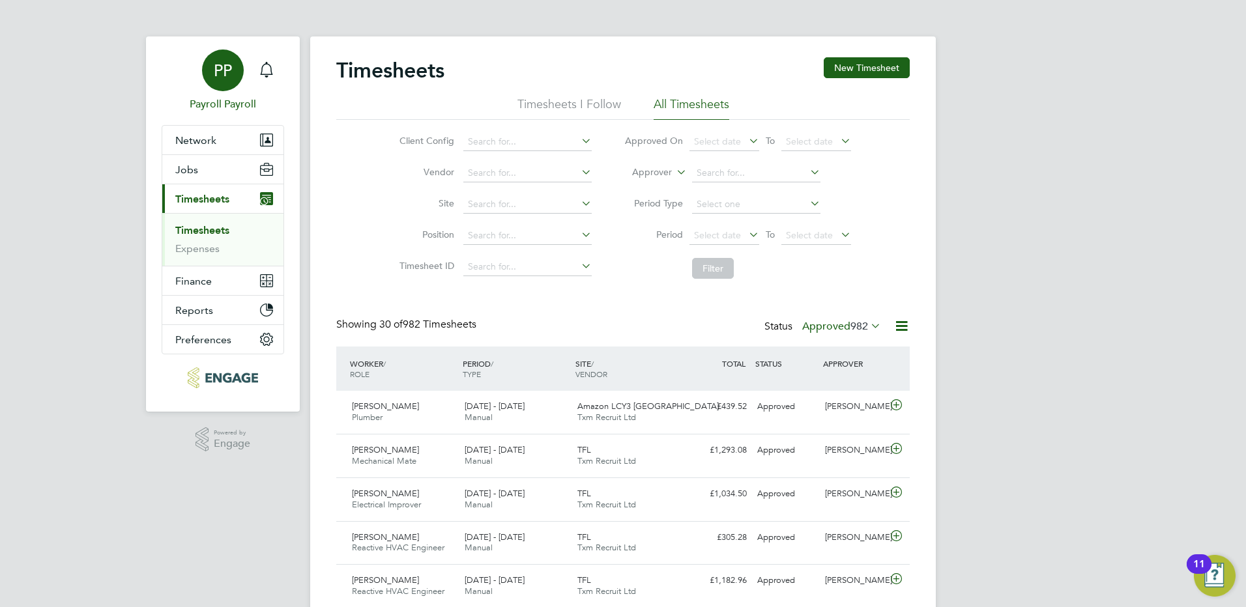
click at [225, 72] on span "PP" at bounding box center [223, 70] width 18 height 17
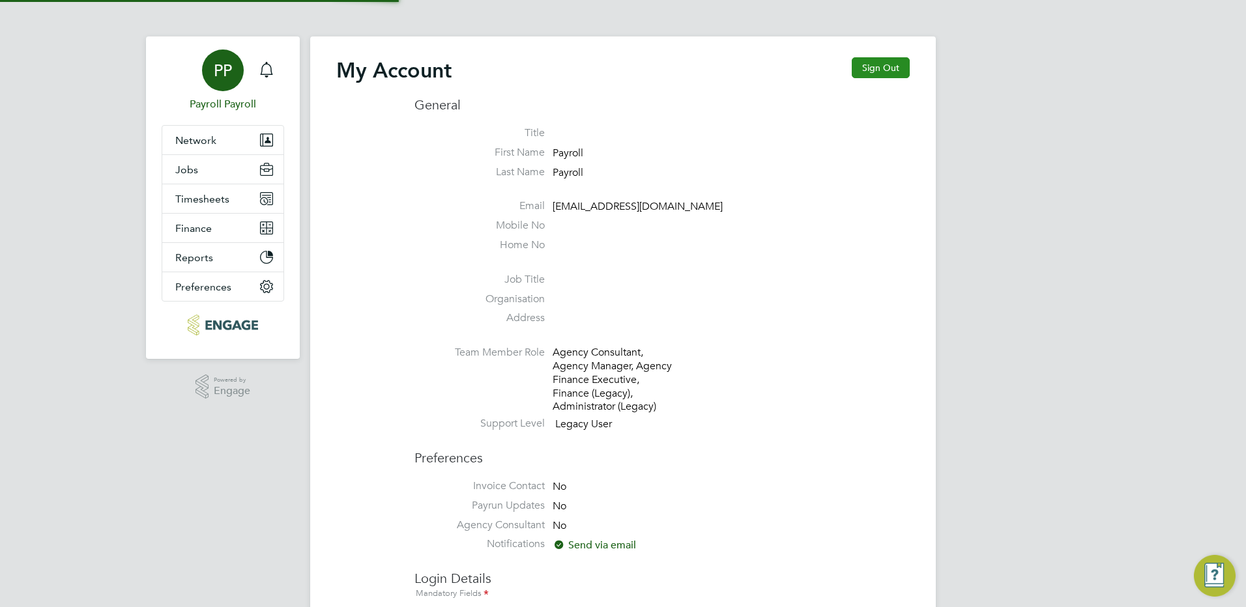
type input "[EMAIL_ADDRESS][DOMAIN_NAME]"
click at [873, 70] on button "Sign Out" at bounding box center [881, 67] width 58 height 21
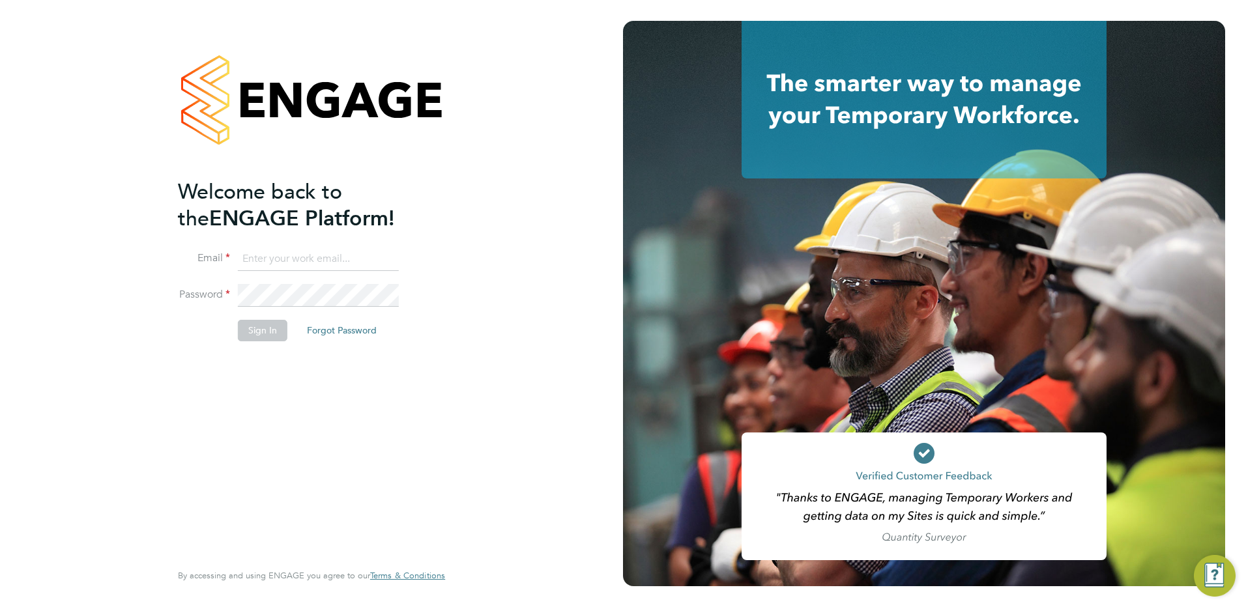
type input "[EMAIL_ADDRESS][DOMAIN_NAME]"
